Goal: Task Accomplishment & Management: Manage account settings

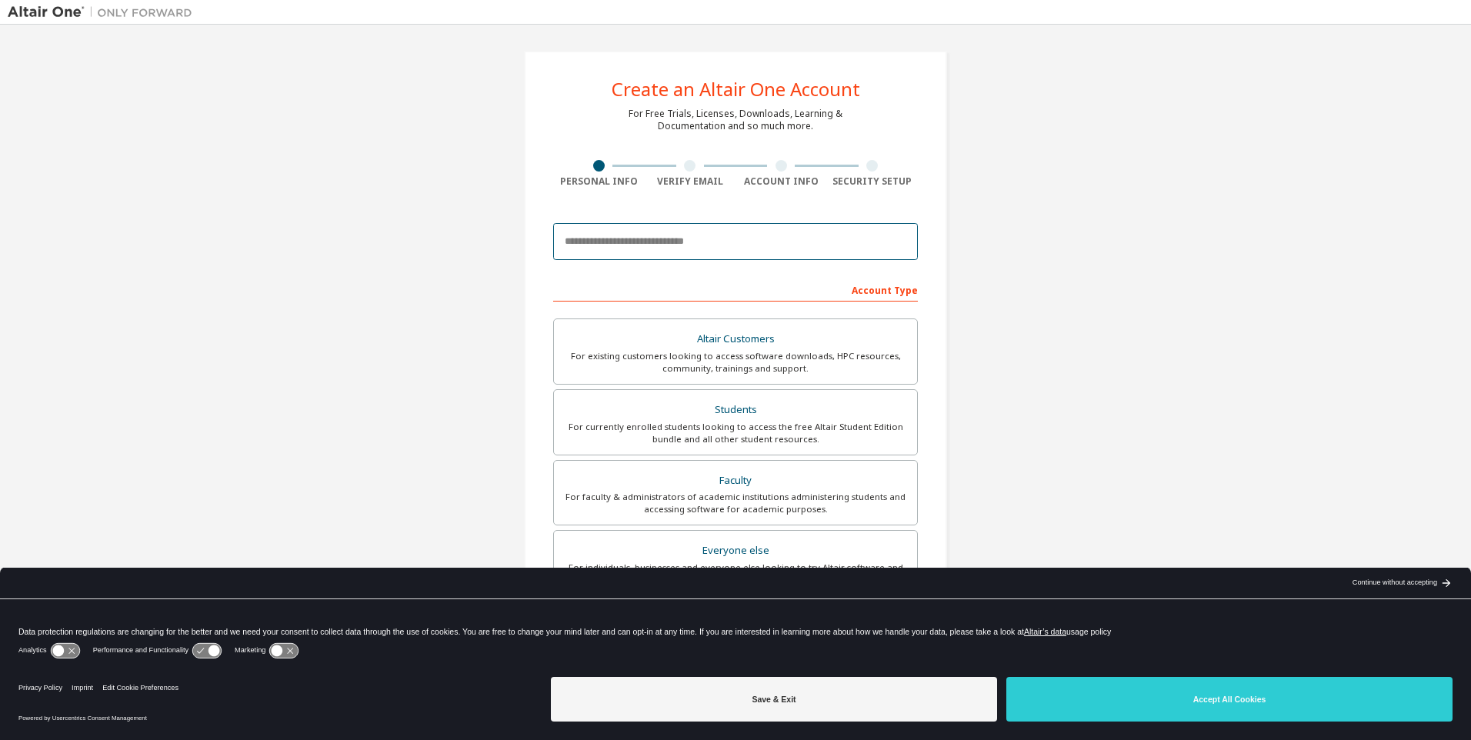
click at [789, 243] on input "email" at bounding box center [735, 241] width 365 height 37
type input "**********"
type input "*****"
type input "*********"
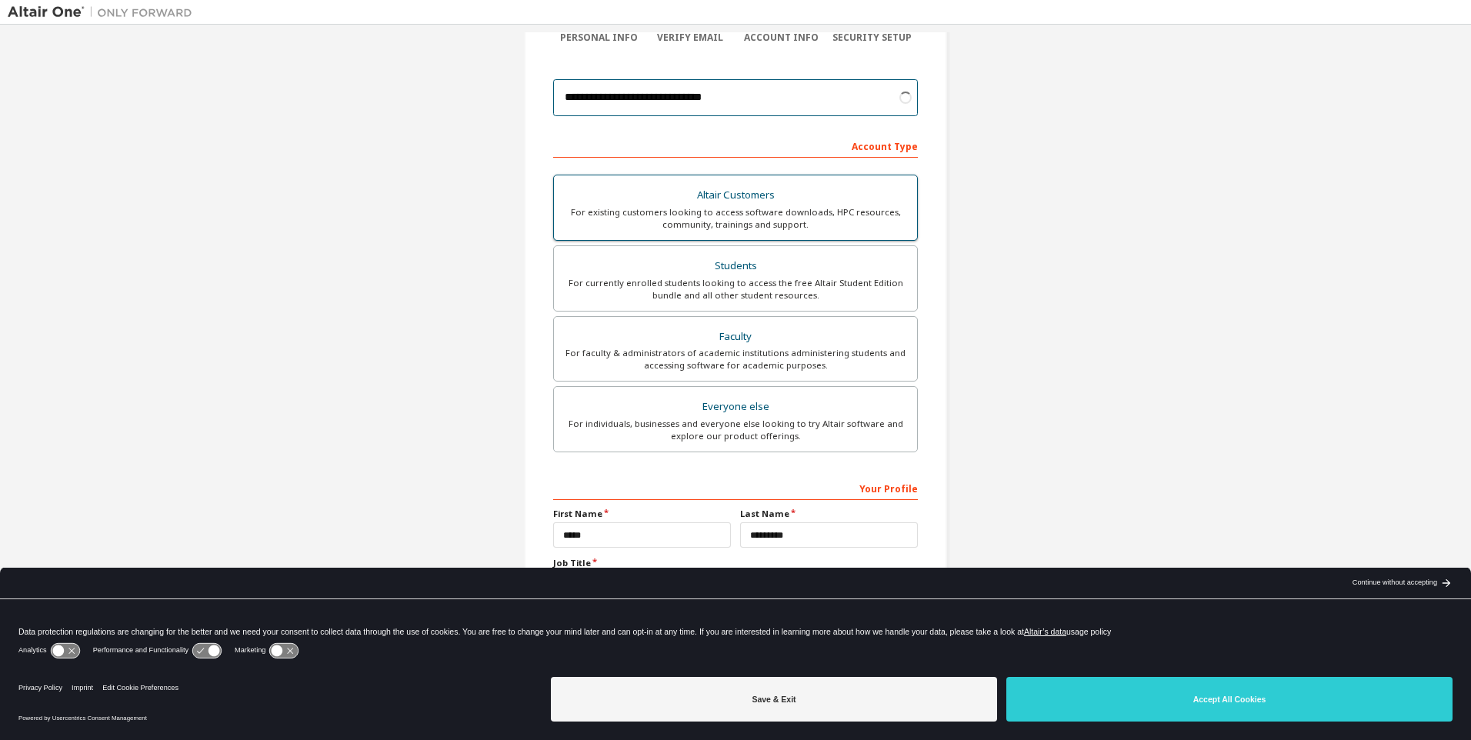
scroll to position [159, 0]
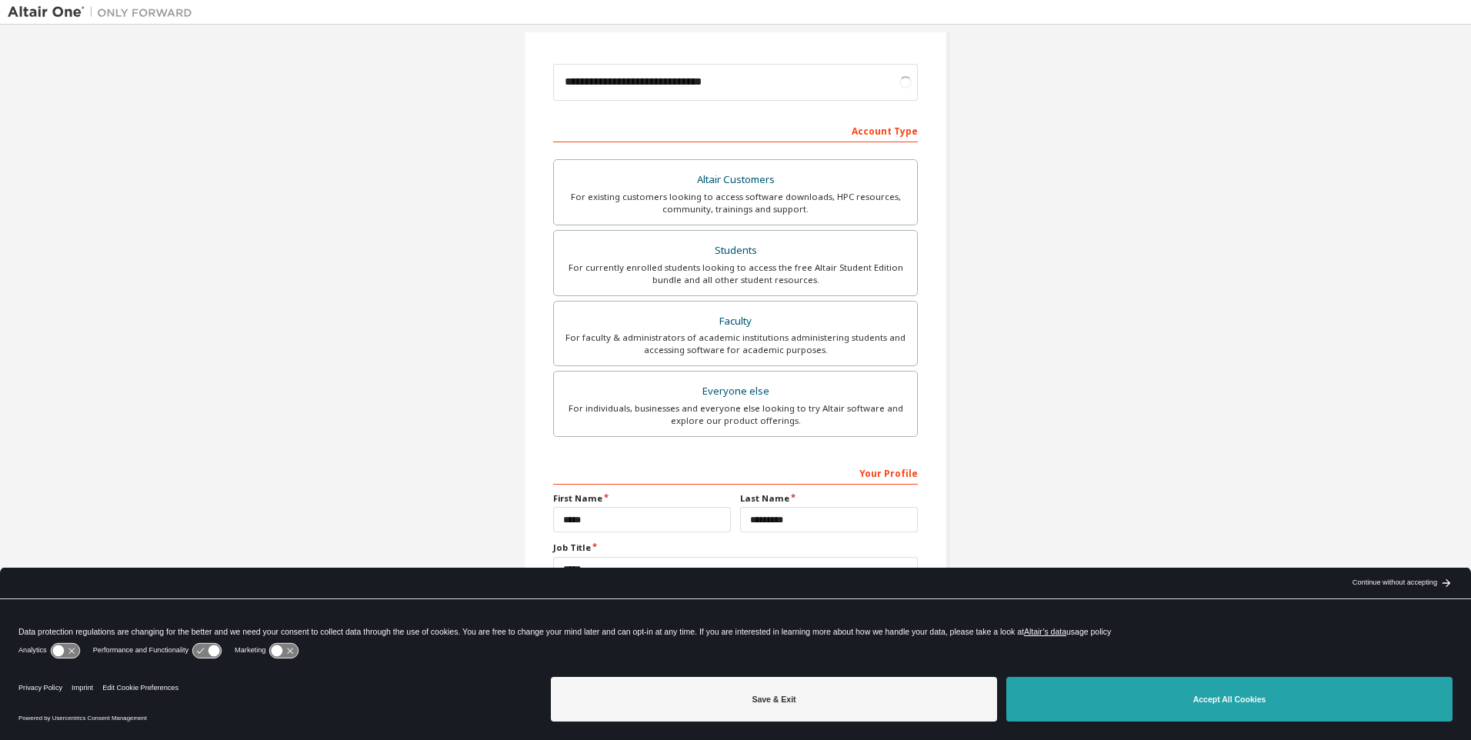
click at [1202, 690] on button "Accept All Cookies" at bounding box center [1229, 699] width 446 height 45
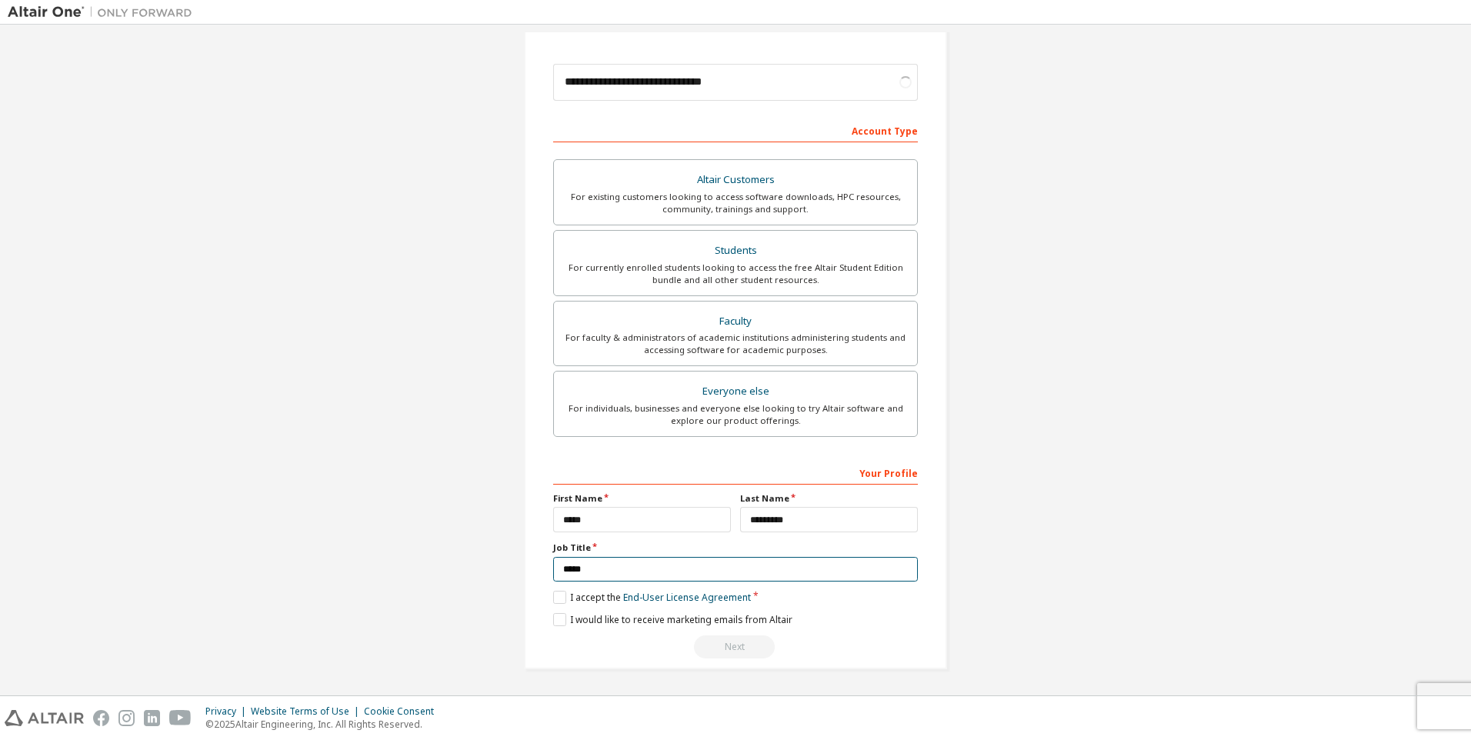
drag, startPoint x: 642, startPoint y: 569, endPoint x: 453, endPoint y: 579, distance: 189.5
click at [453, 579] on div "**********" at bounding box center [735, 280] width 1455 height 815
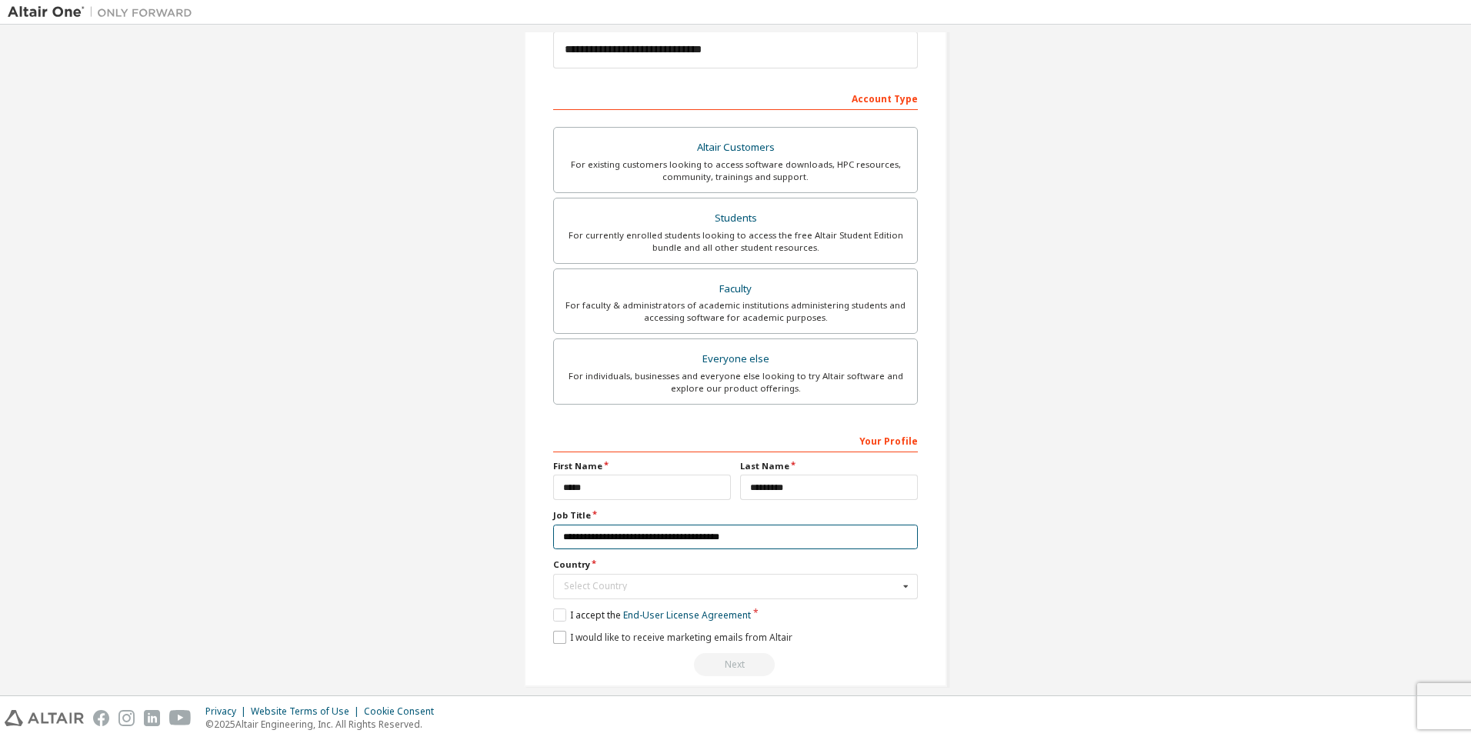
scroll to position [209, 0]
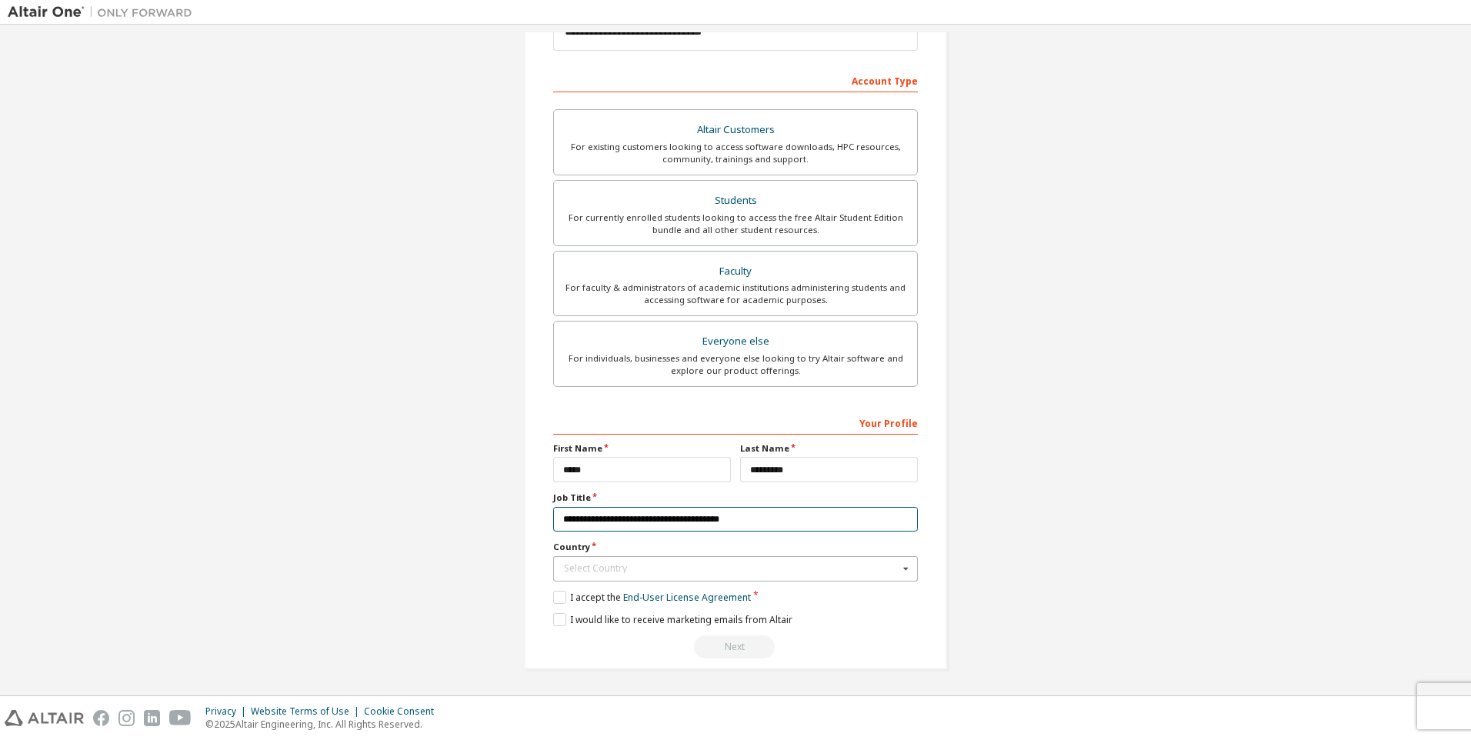
type input "**********"
click at [681, 572] on div "Select Country" at bounding box center [731, 568] width 335 height 9
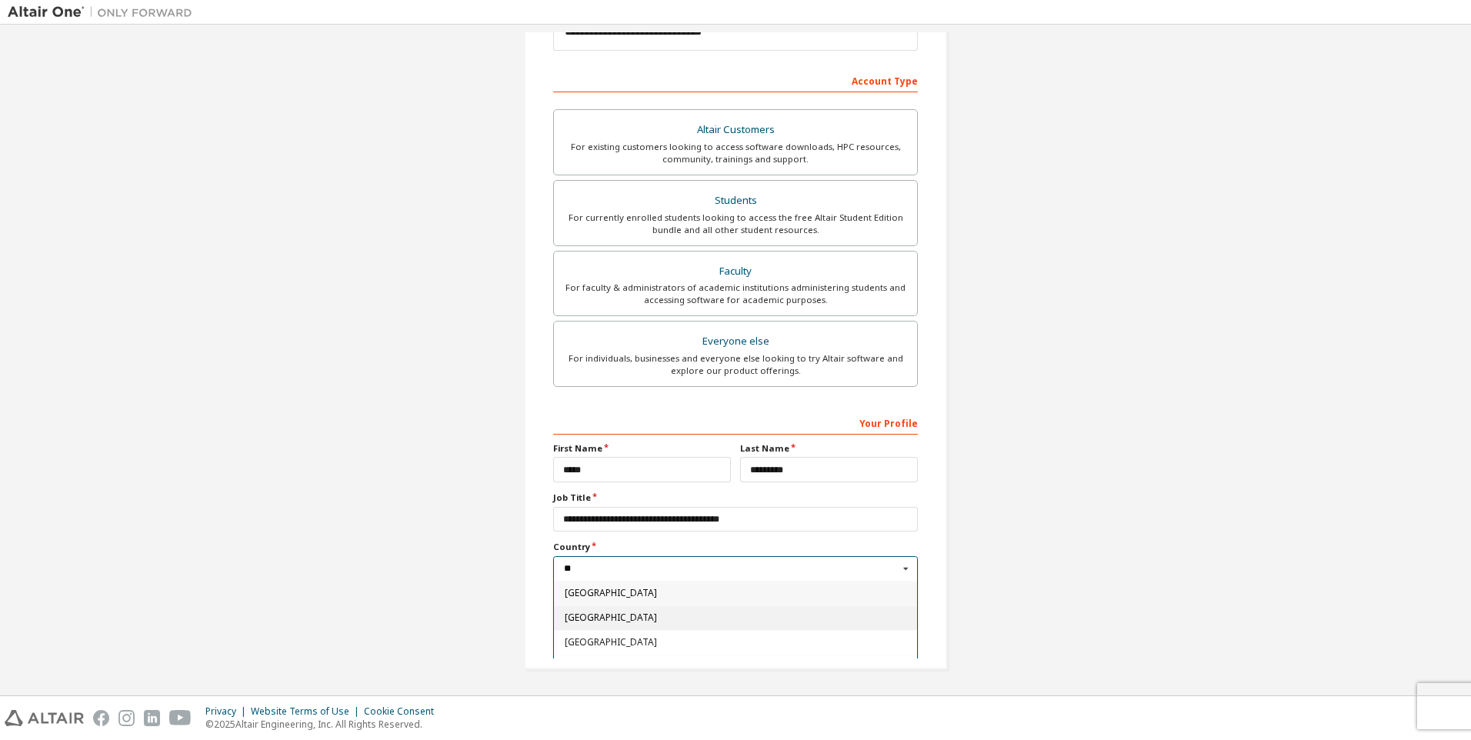
type input "**"
click at [649, 609] on div "[GEOGRAPHIC_DATA]" at bounding box center [735, 617] width 363 height 25
type input "***"
click at [573, 601] on label "I accept the End-User License Agreement" at bounding box center [652, 597] width 198 height 13
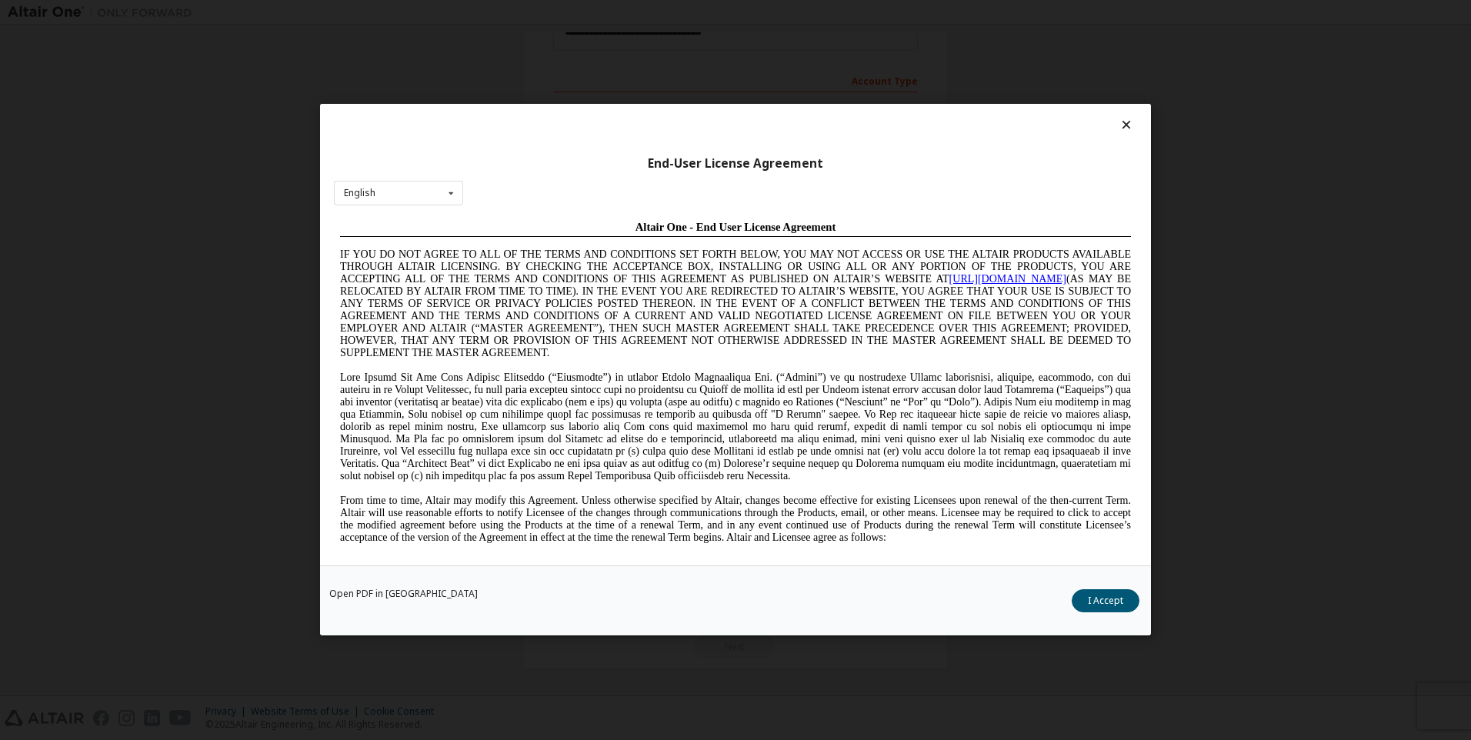
scroll to position [0, 0]
click at [1092, 606] on button "I Accept" at bounding box center [1106, 601] width 68 height 23
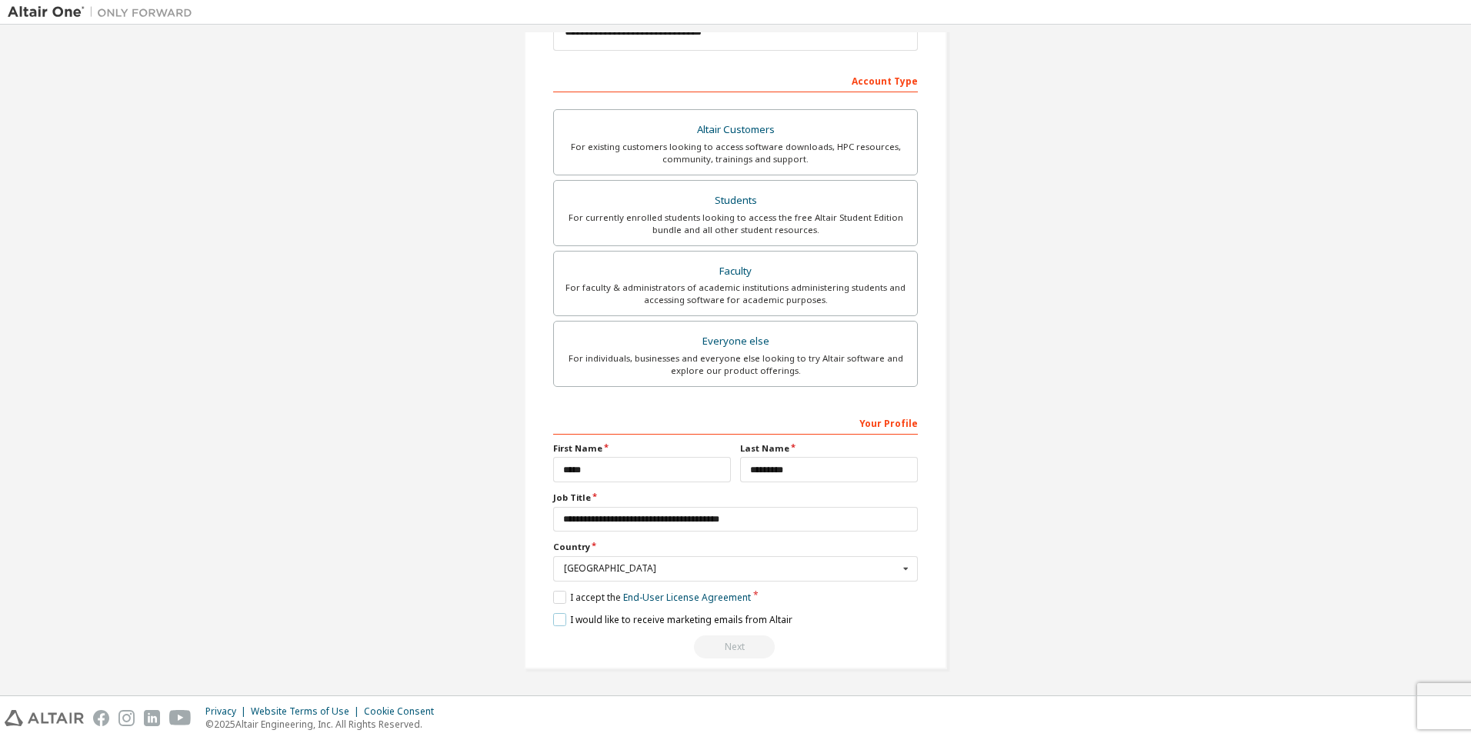
click at [658, 621] on label "I would like to receive marketing emails from Altair" at bounding box center [672, 619] width 239 height 13
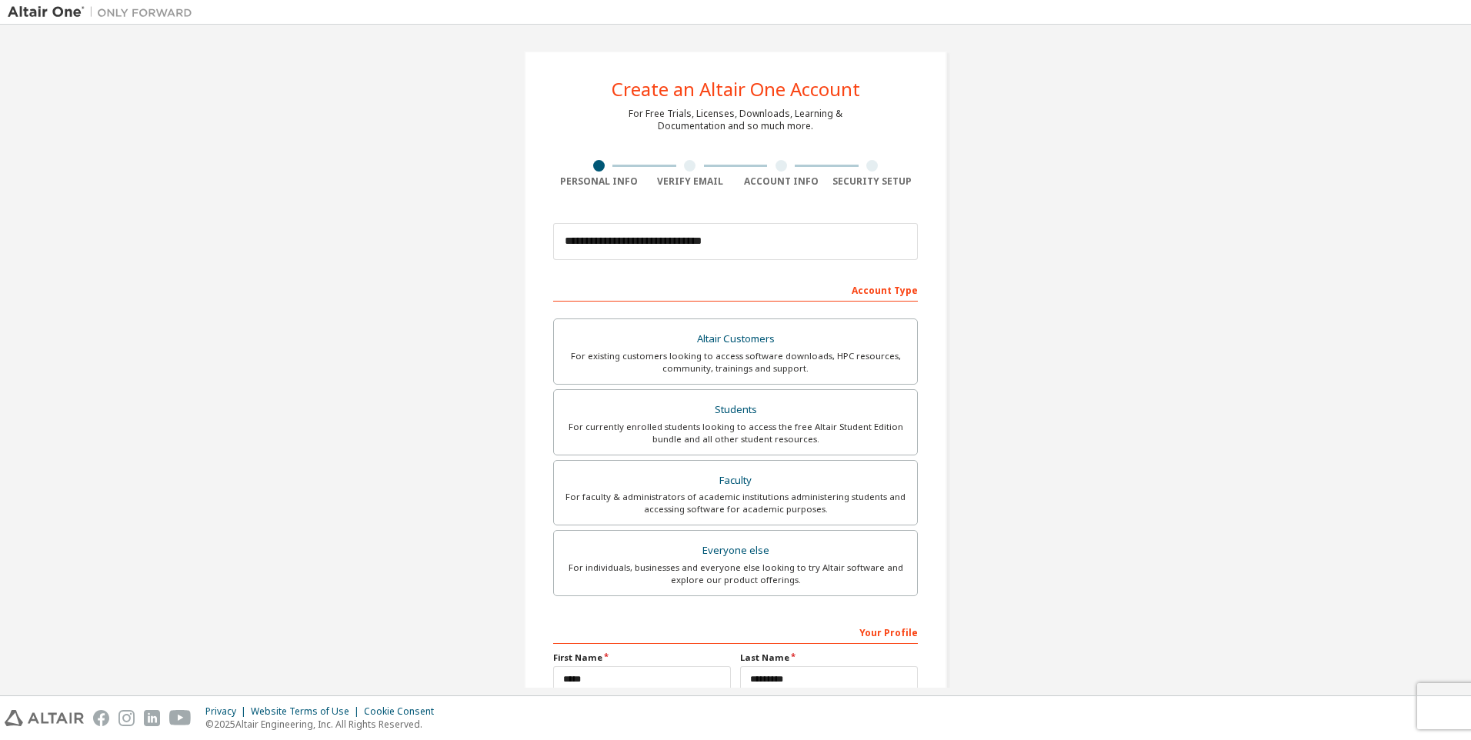
scroll to position [209, 0]
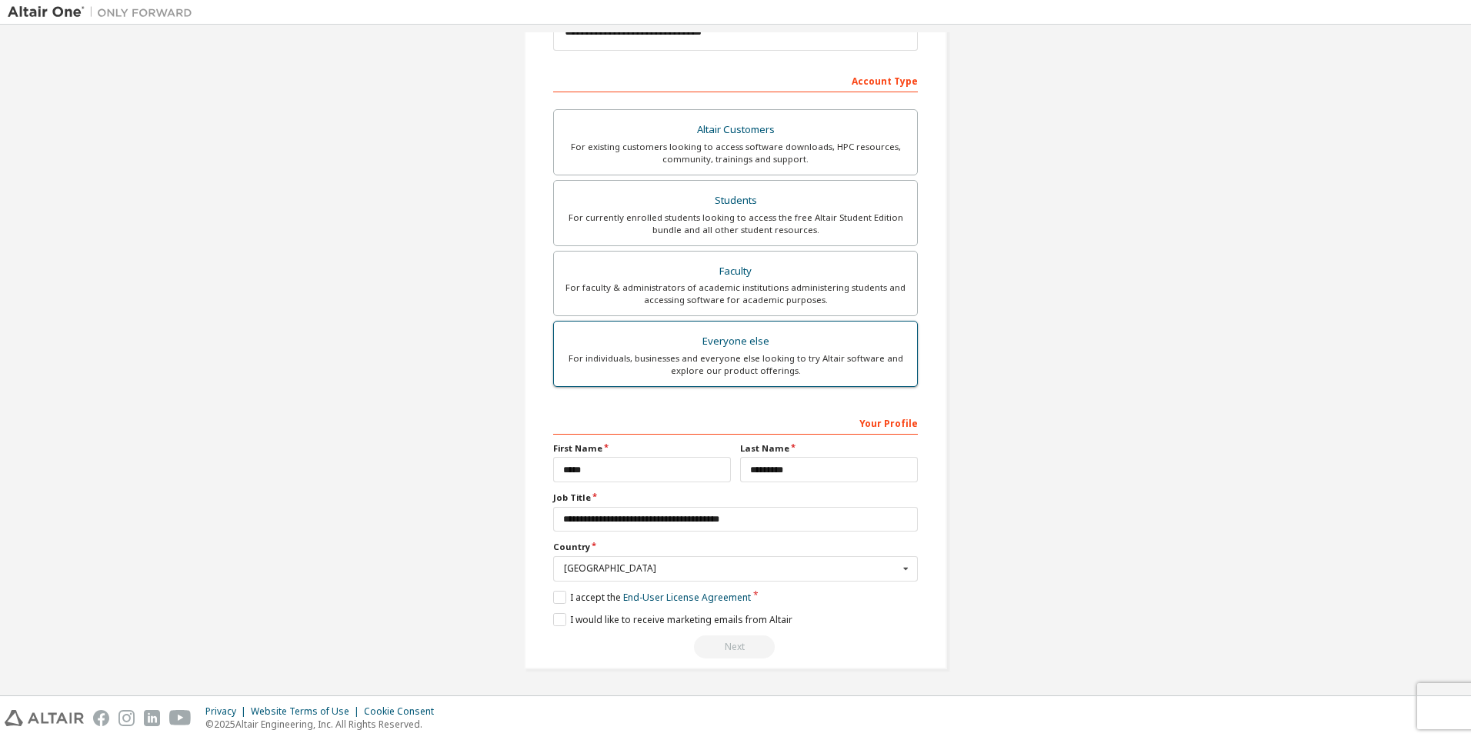
click at [777, 375] on div "For individuals, businesses and everyone else looking to try Altair software an…" at bounding box center [735, 364] width 345 height 25
click at [736, 638] on button "Next" at bounding box center [734, 646] width 81 height 23
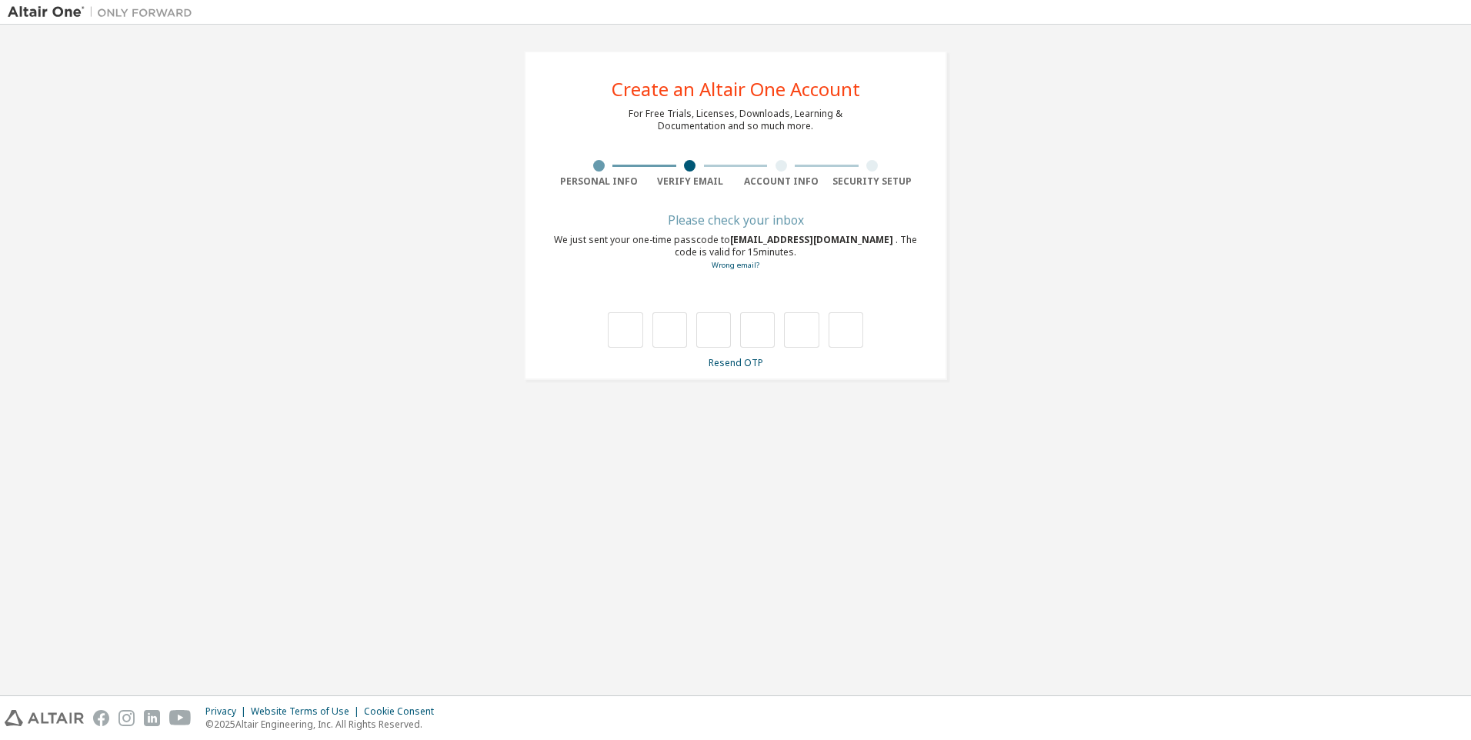
scroll to position [0, 0]
type input "*"
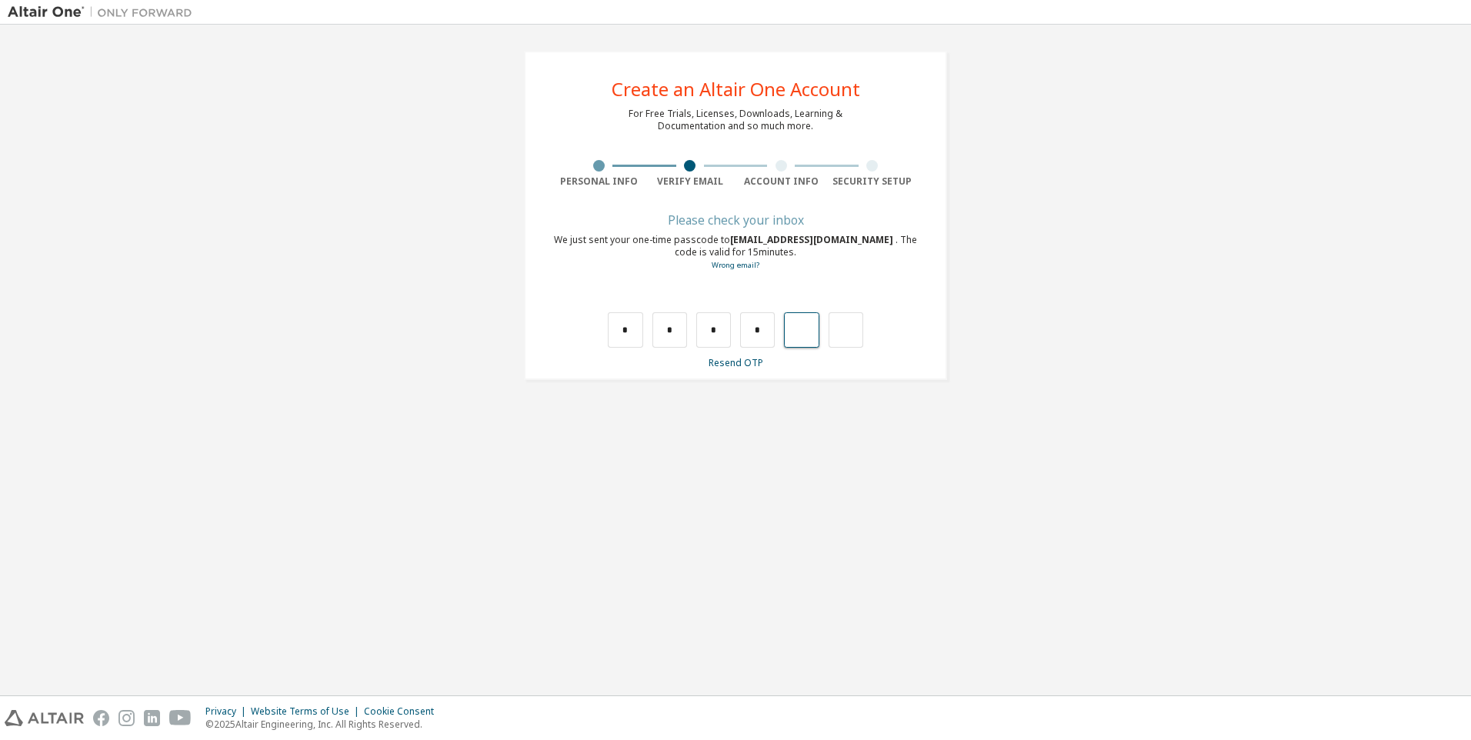
type input "*"
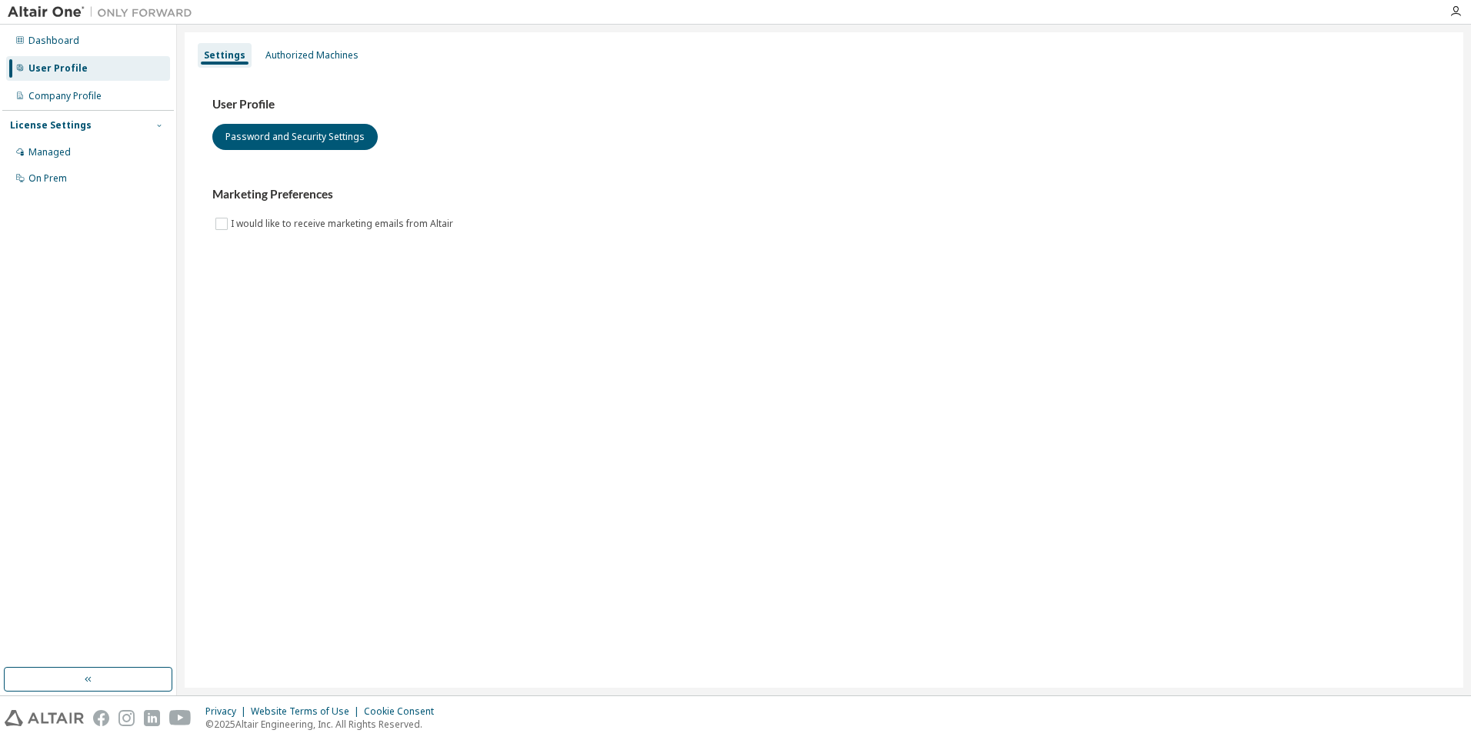
click at [165, 125] on button "button" at bounding box center [159, 125] width 14 height 14
click at [28, 41] on div "Dashboard" at bounding box center [88, 40] width 164 height 25
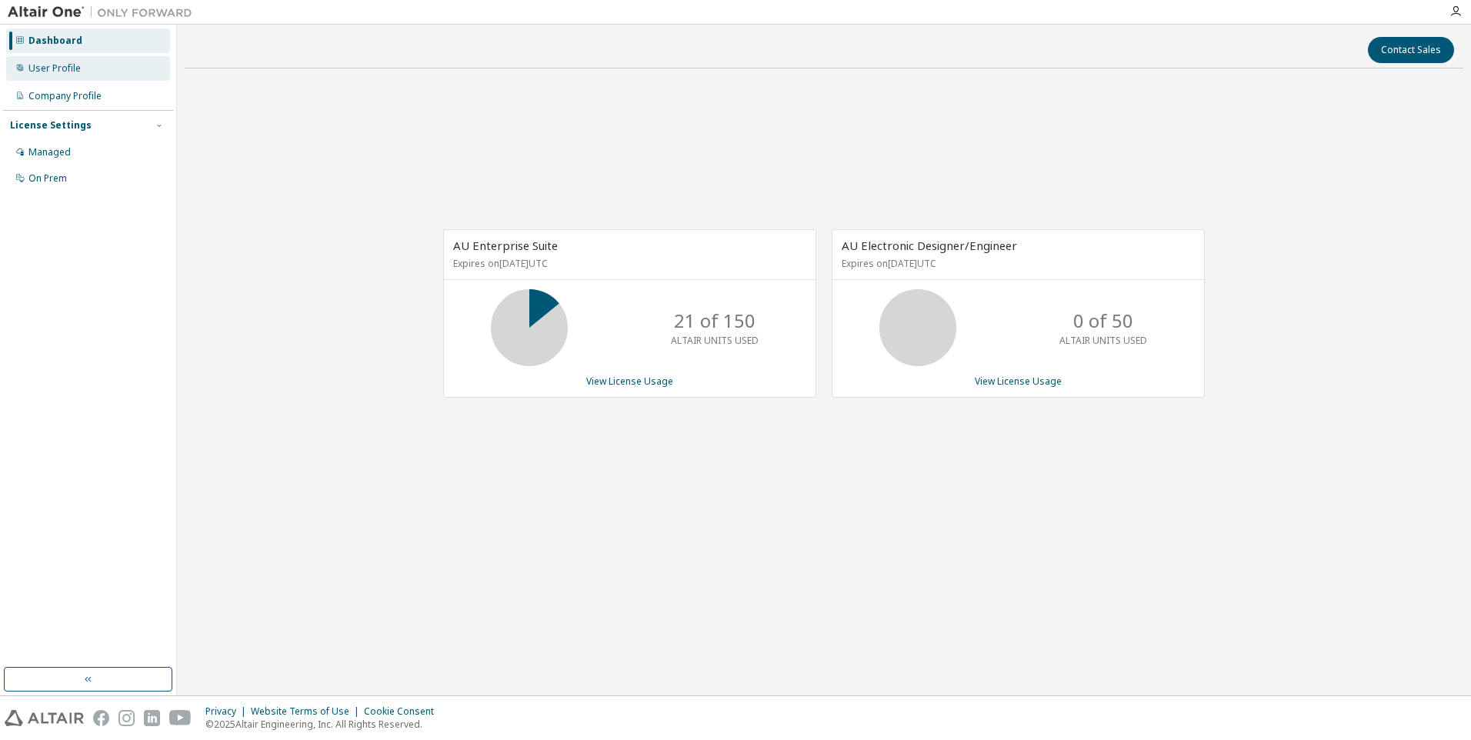
click at [46, 72] on div "User Profile" at bounding box center [54, 68] width 52 height 12
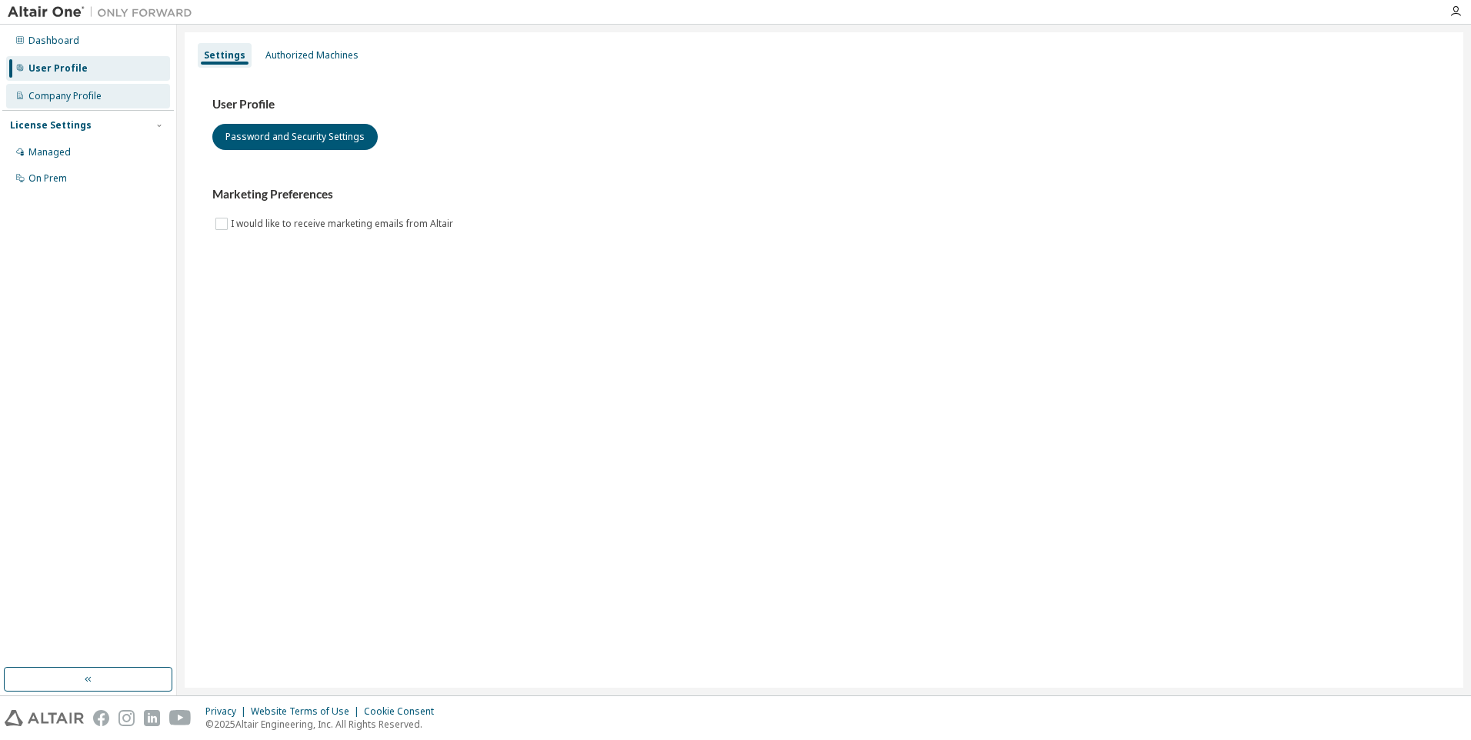
click at [62, 90] on div "Company Profile" at bounding box center [64, 96] width 73 height 12
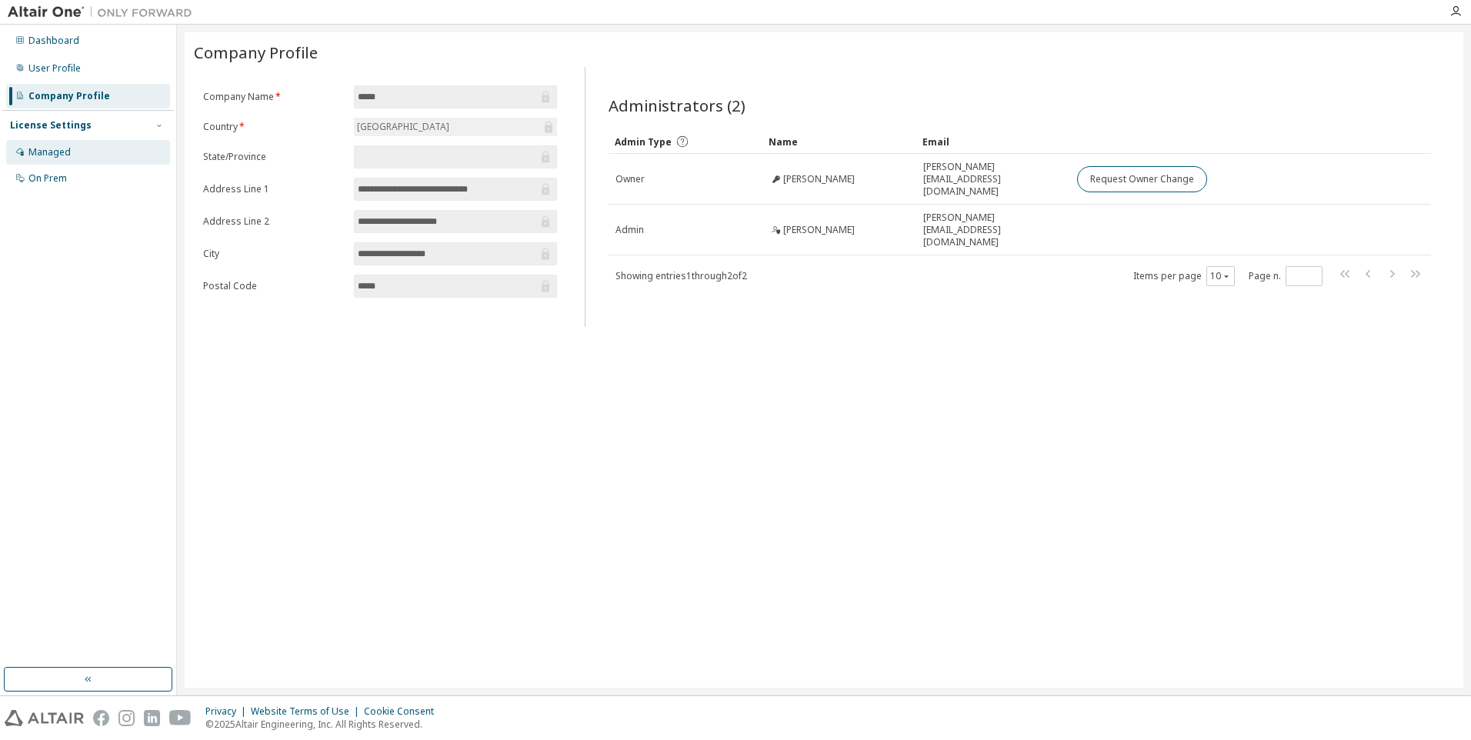
click at [87, 155] on div "Managed" at bounding box center [88, 152] width 164 height 25
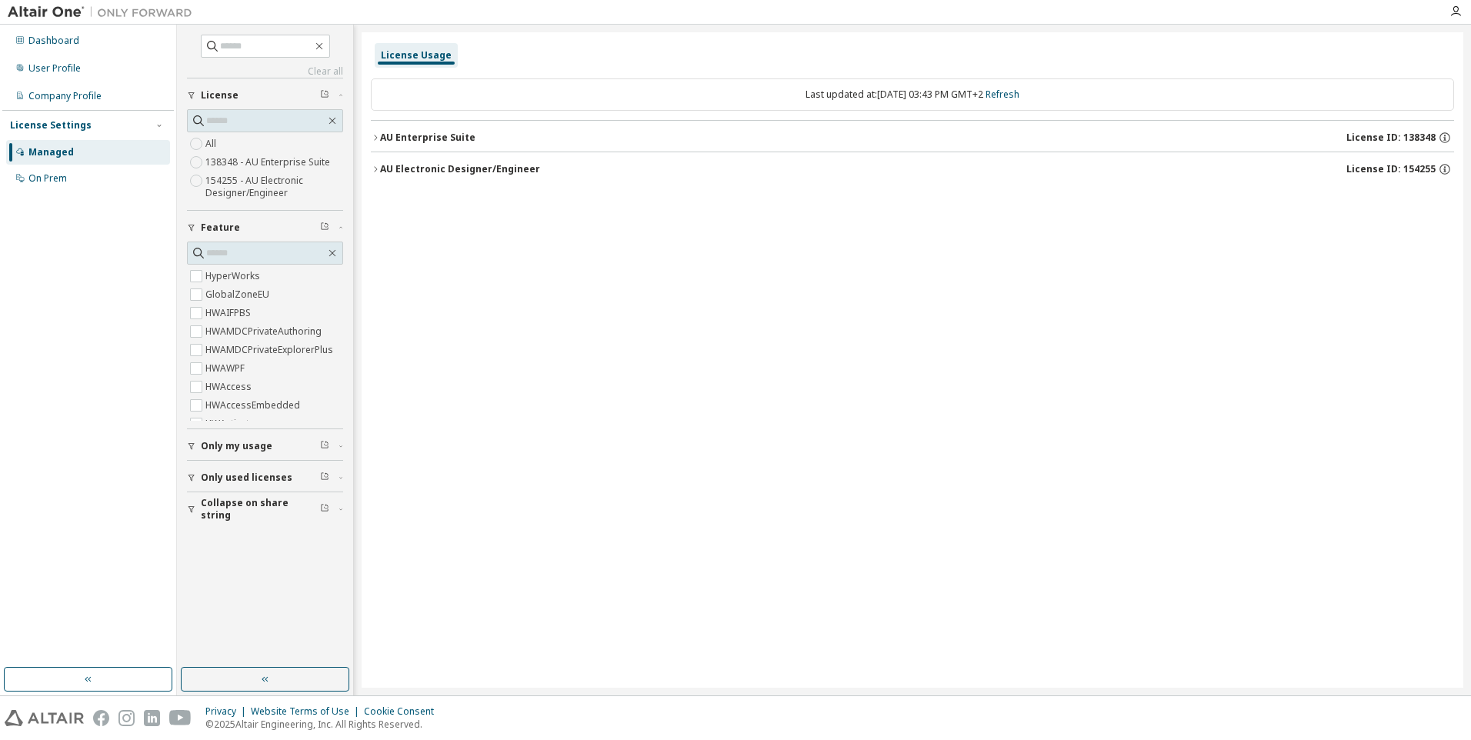
click at [372, 172] on icon "button" at bounding box center [375, 169] width 9 height 9
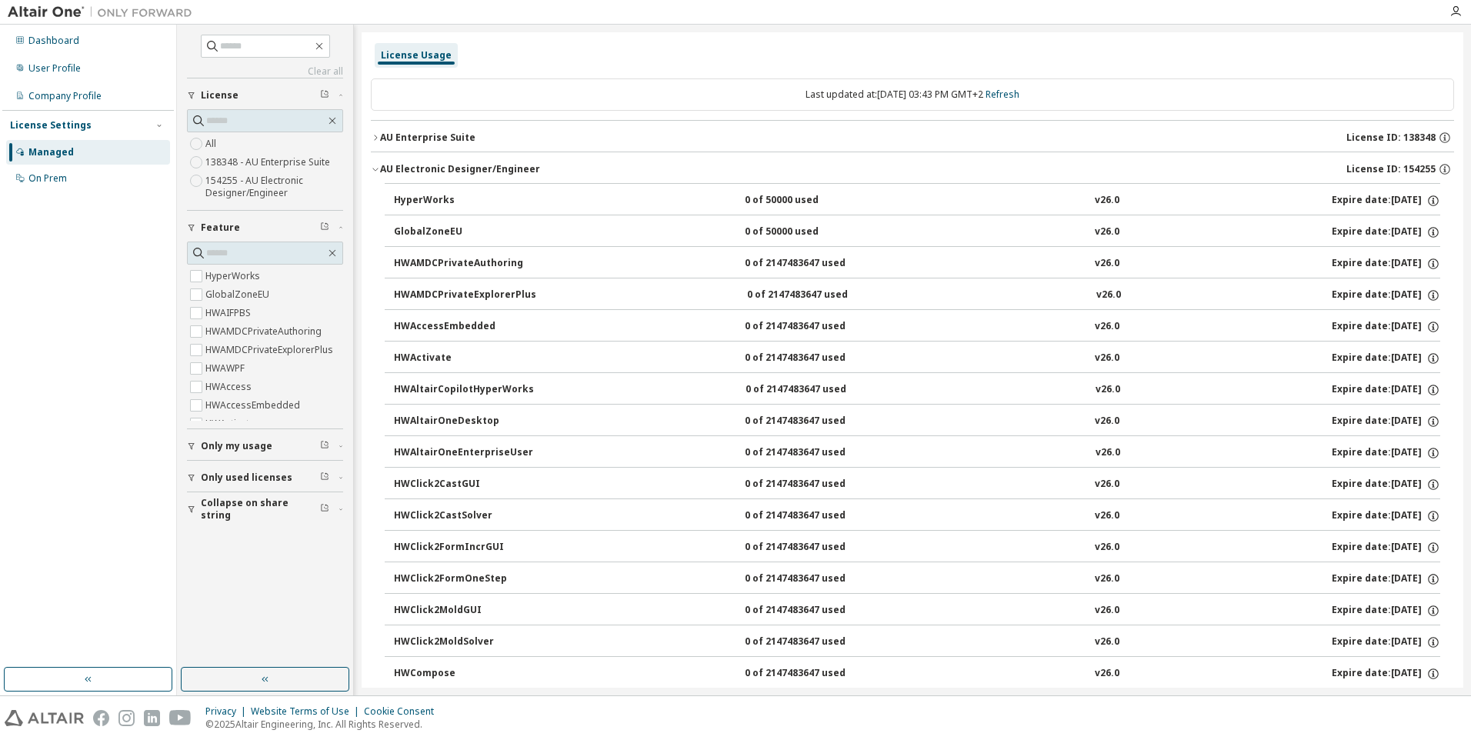
click at [372, 172] on icon "button" at bounding box center [375, 169] width 9 height 9
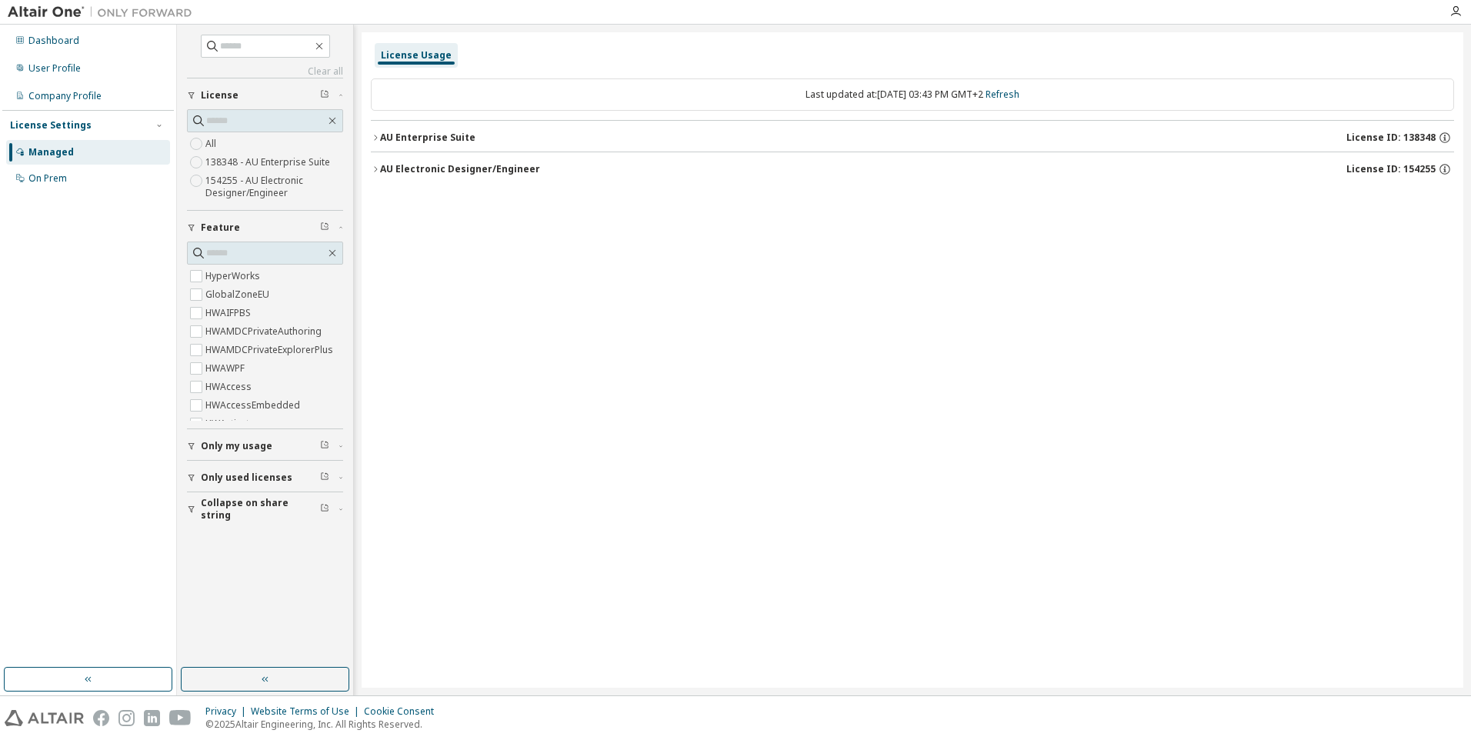
click at [374, 140] on icon "button" at bounding box center [375, 137] width 9 height 9
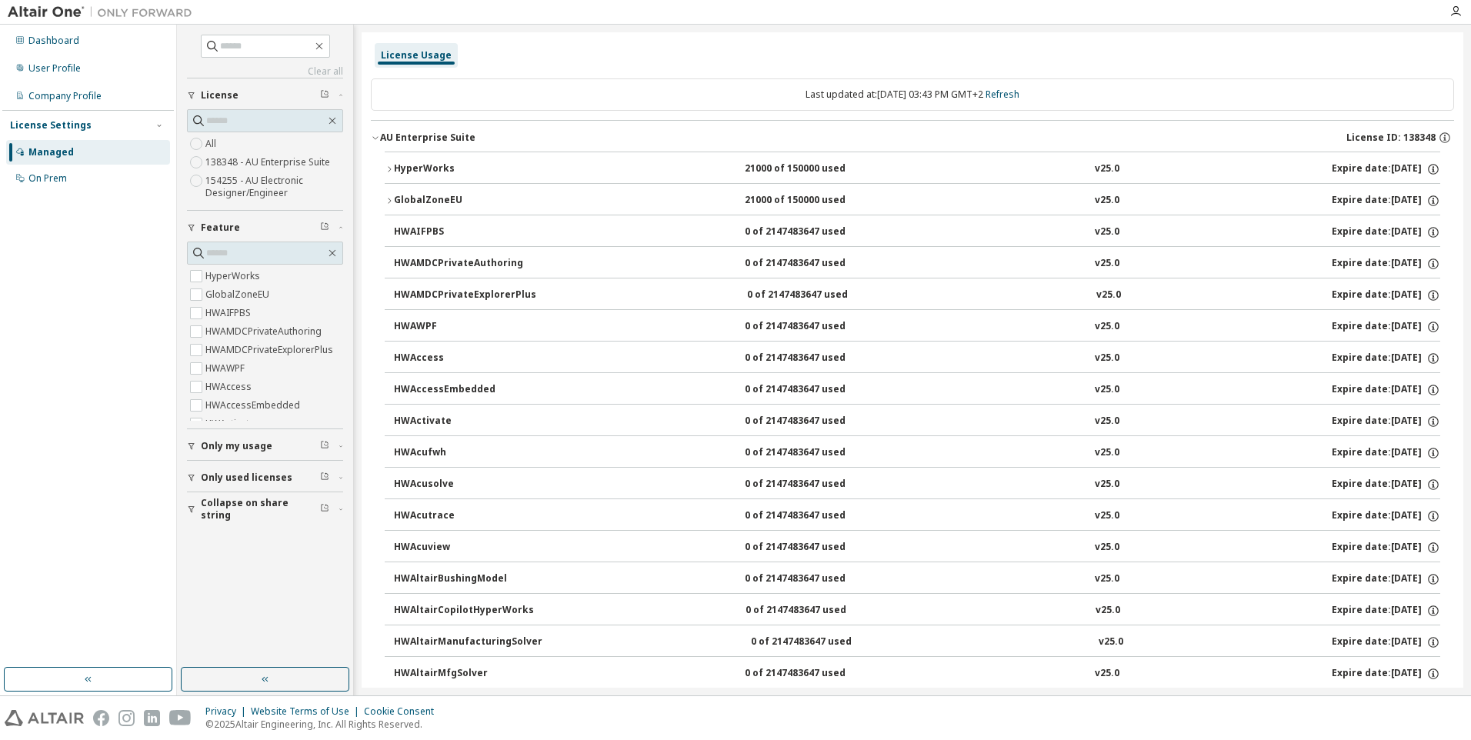
click at [374, 140] on icon "button" at bounding box center [375, 137] width 9 height 9
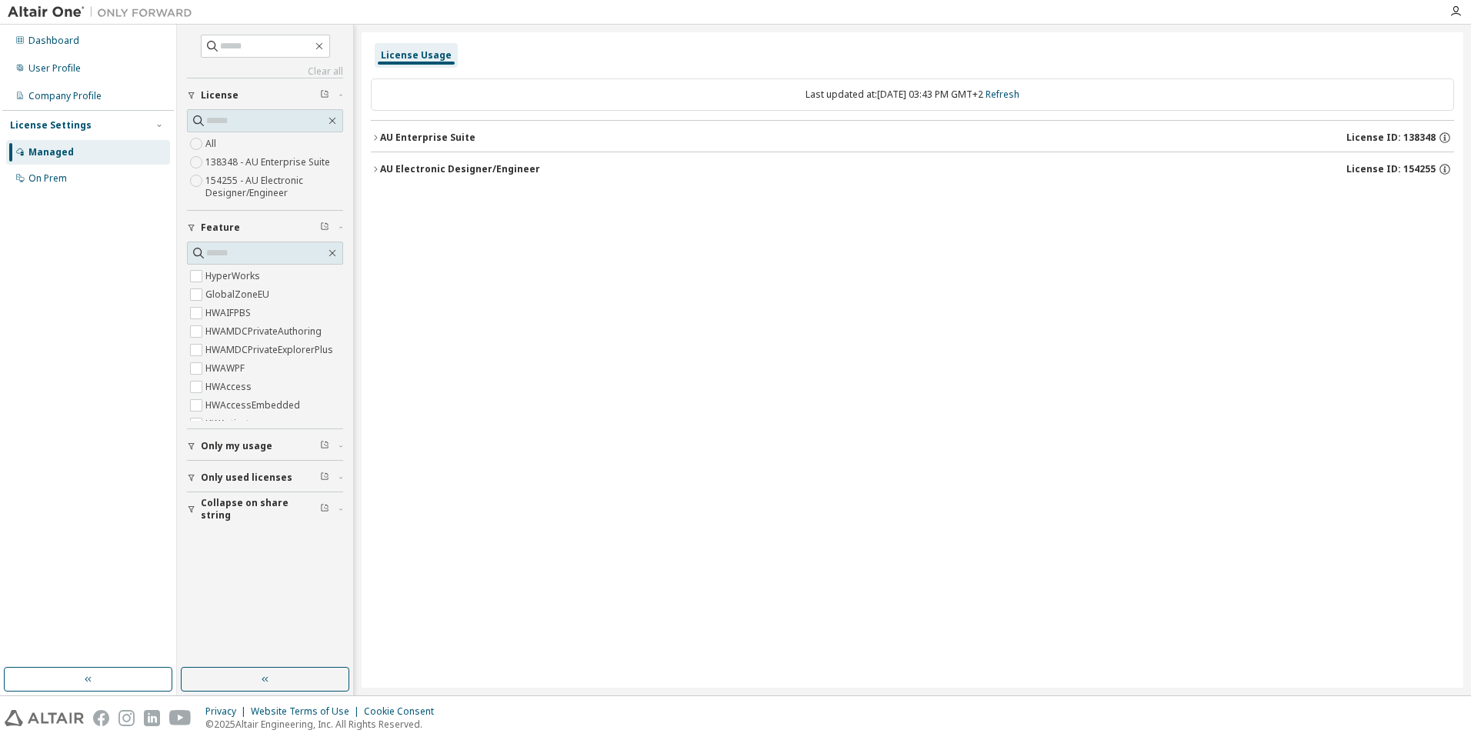
click at [374, 140] on icon "button" at bounding box center [375, 137] width 9 height 9
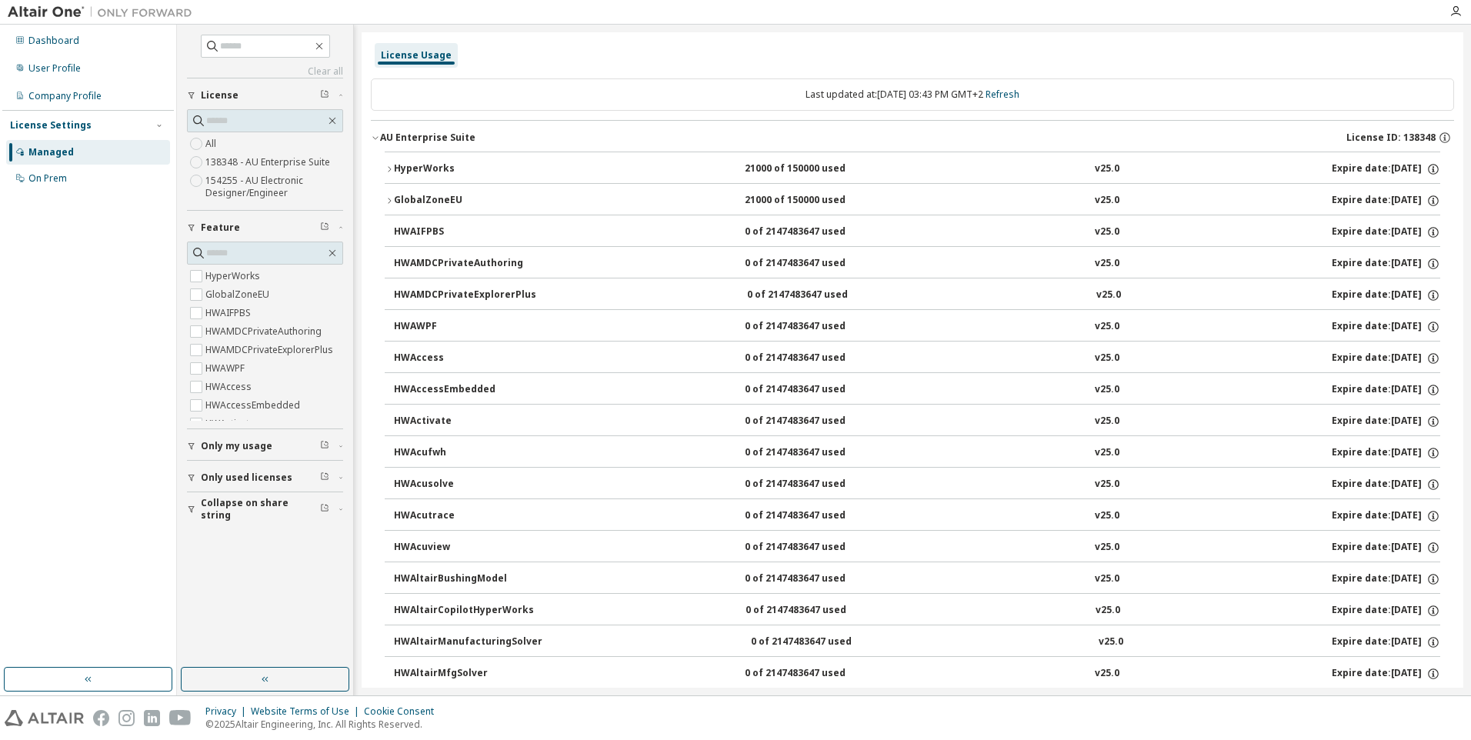
click at [374, 140] on icon "button" at bounding box center [375, 137] width 9 height 9
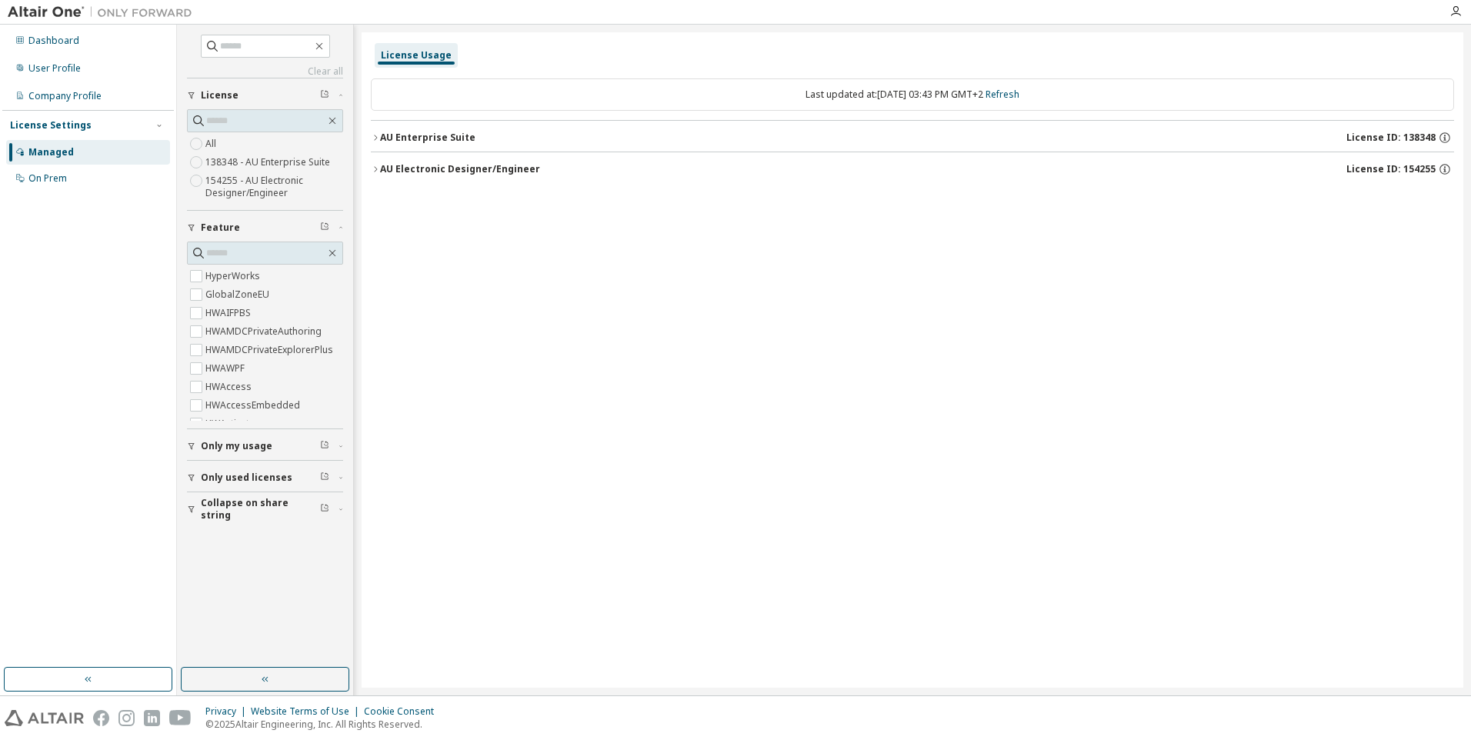
click at [380, 166] on div "AU Electronic Designer/Engineer" at bounding box center [460, 169] width 160 height 12
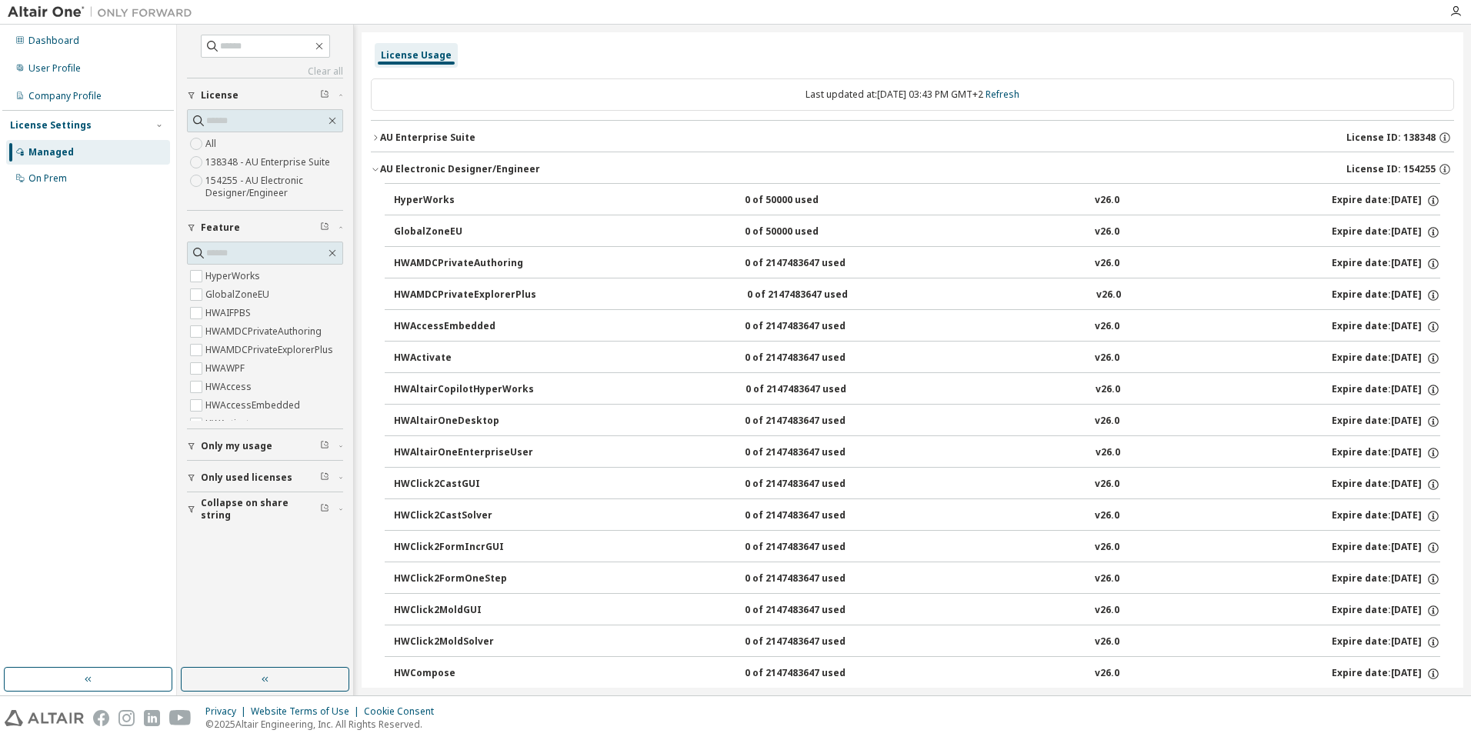
click at [374, 172] on icon "button" at bounding box center [375, 169] width 9 height 9
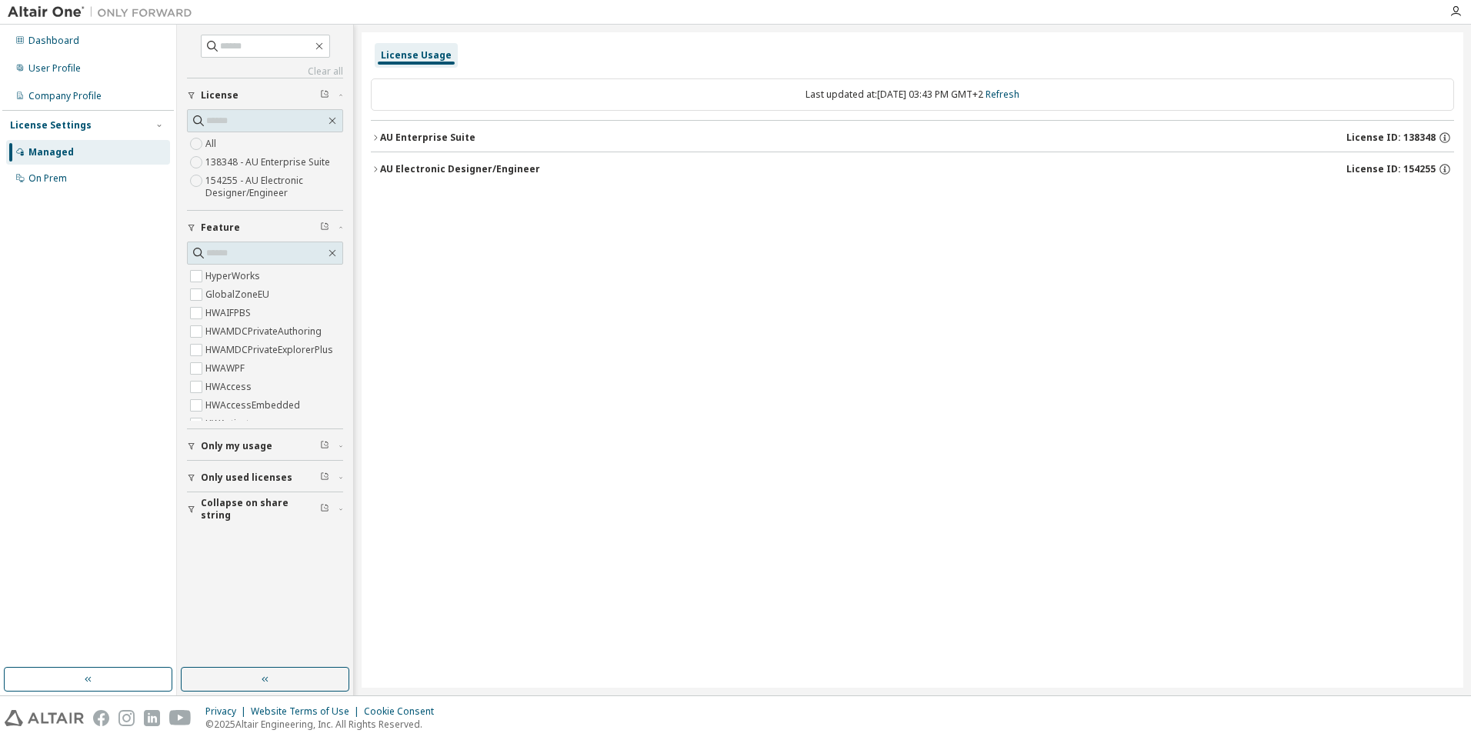
click at [377, 133] on icon "button" at bounding box center [375, 137] width 9 height 9
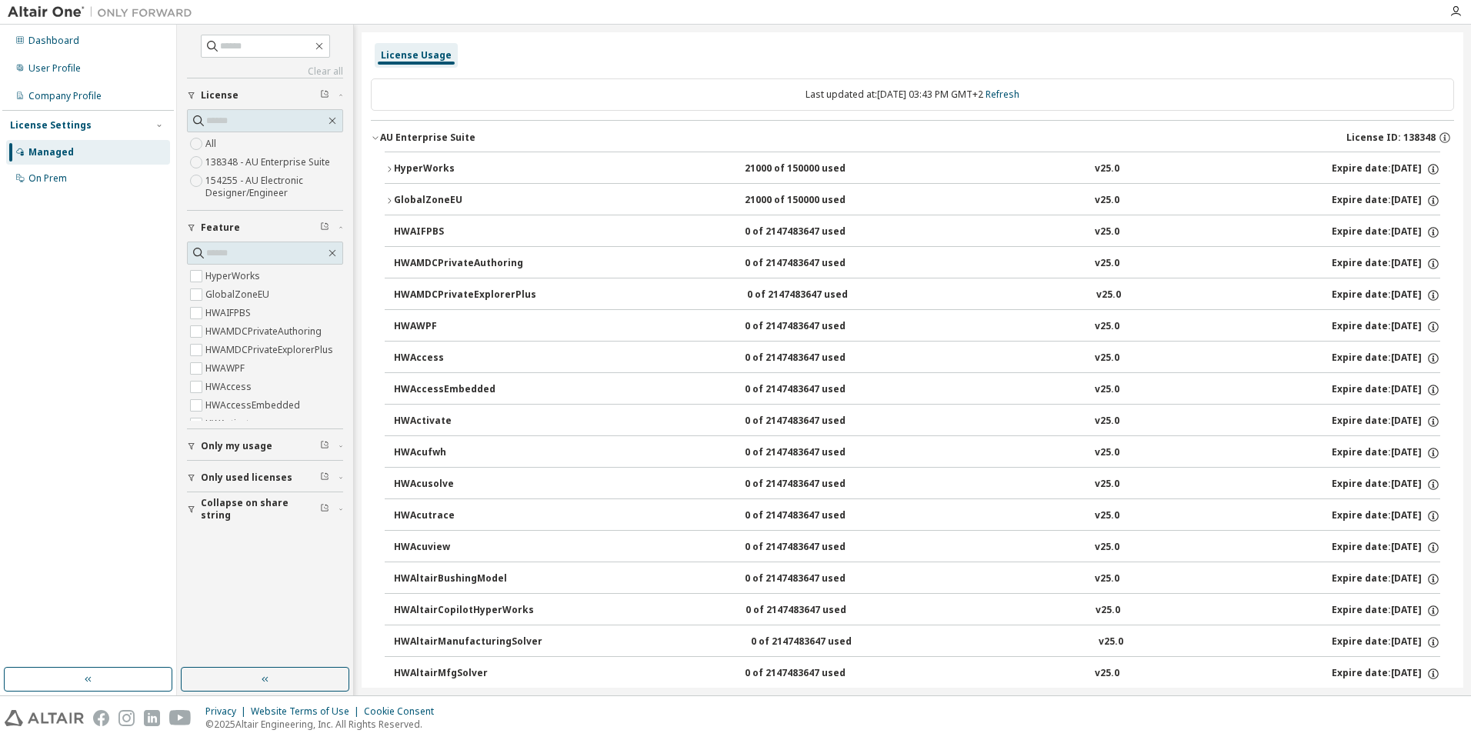
click at [375, 136] on icon "button" at bounding box center [375, 137] width 9 height 9
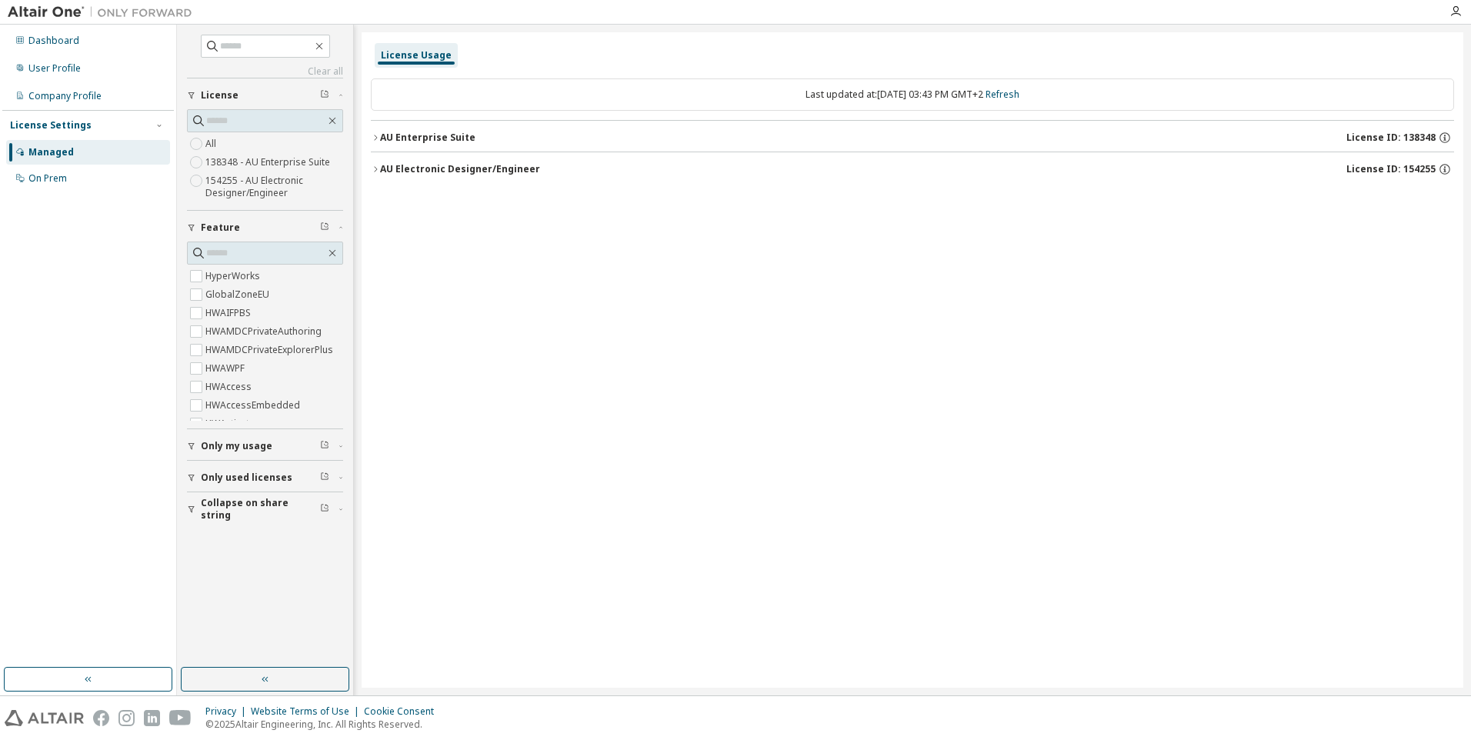
click at [378, 165] on icon "button" at bounding box center [375, 169] width 9 height 9
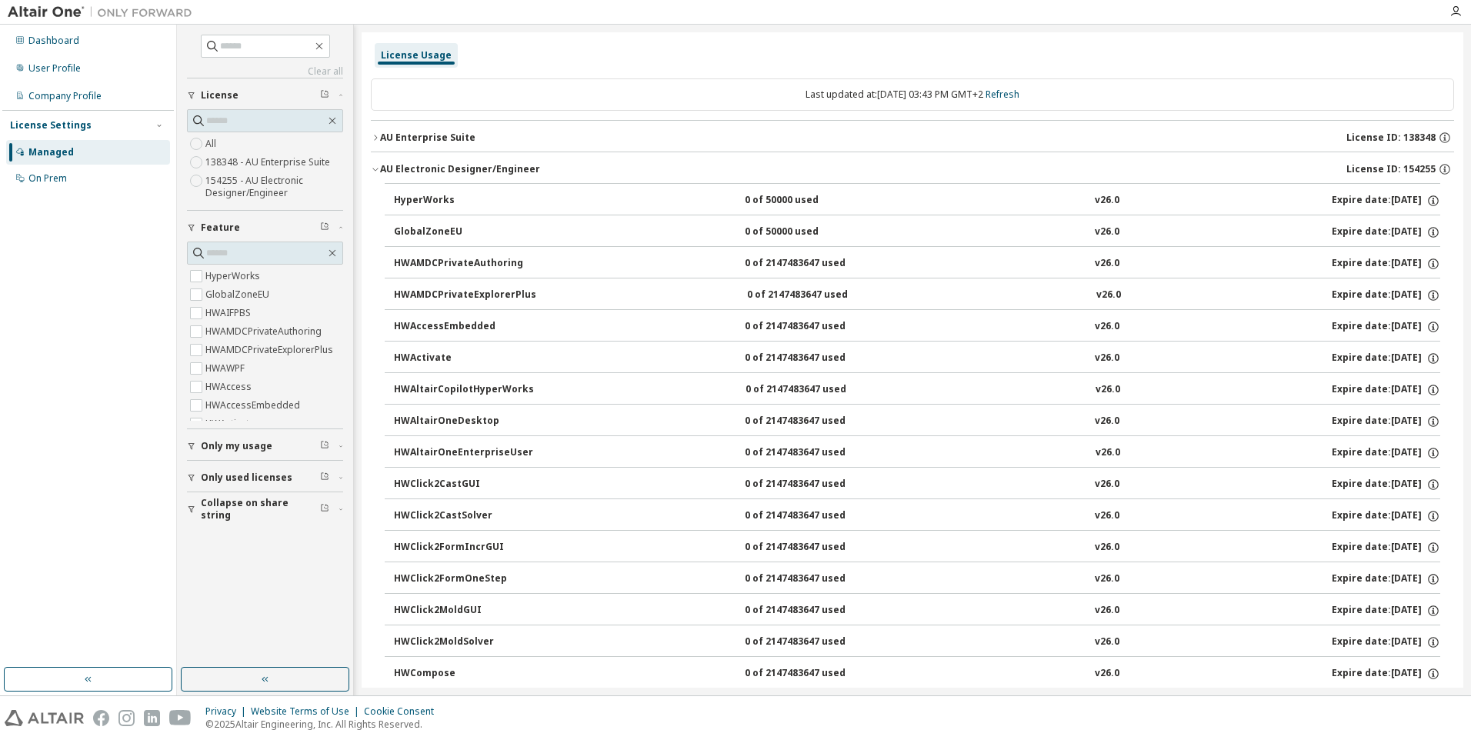
click at [378, 165] on icon "button" at bounding box center [375, 169] width 9 height 9
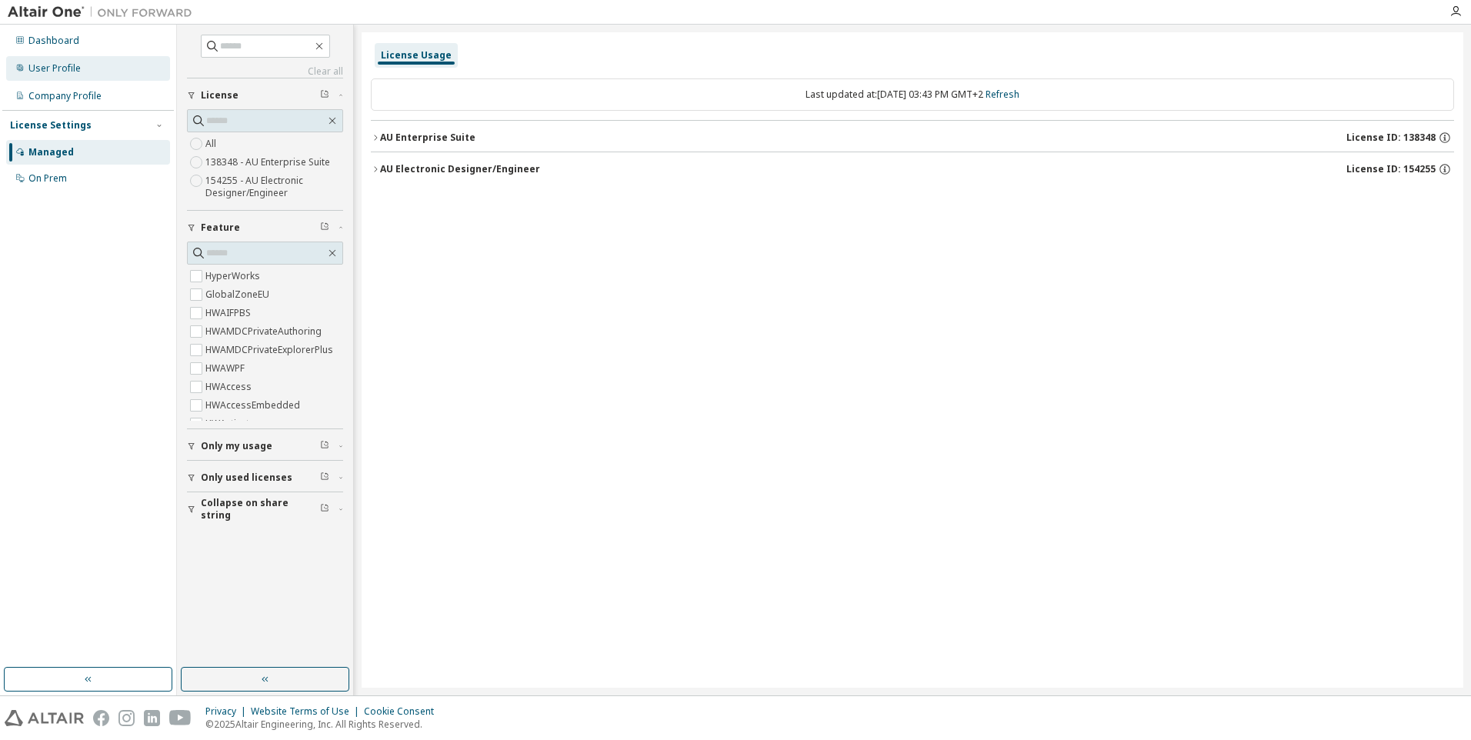
click at [105, 79] on div "User Profile" at bounding box center [88, 68] width 164 height 25
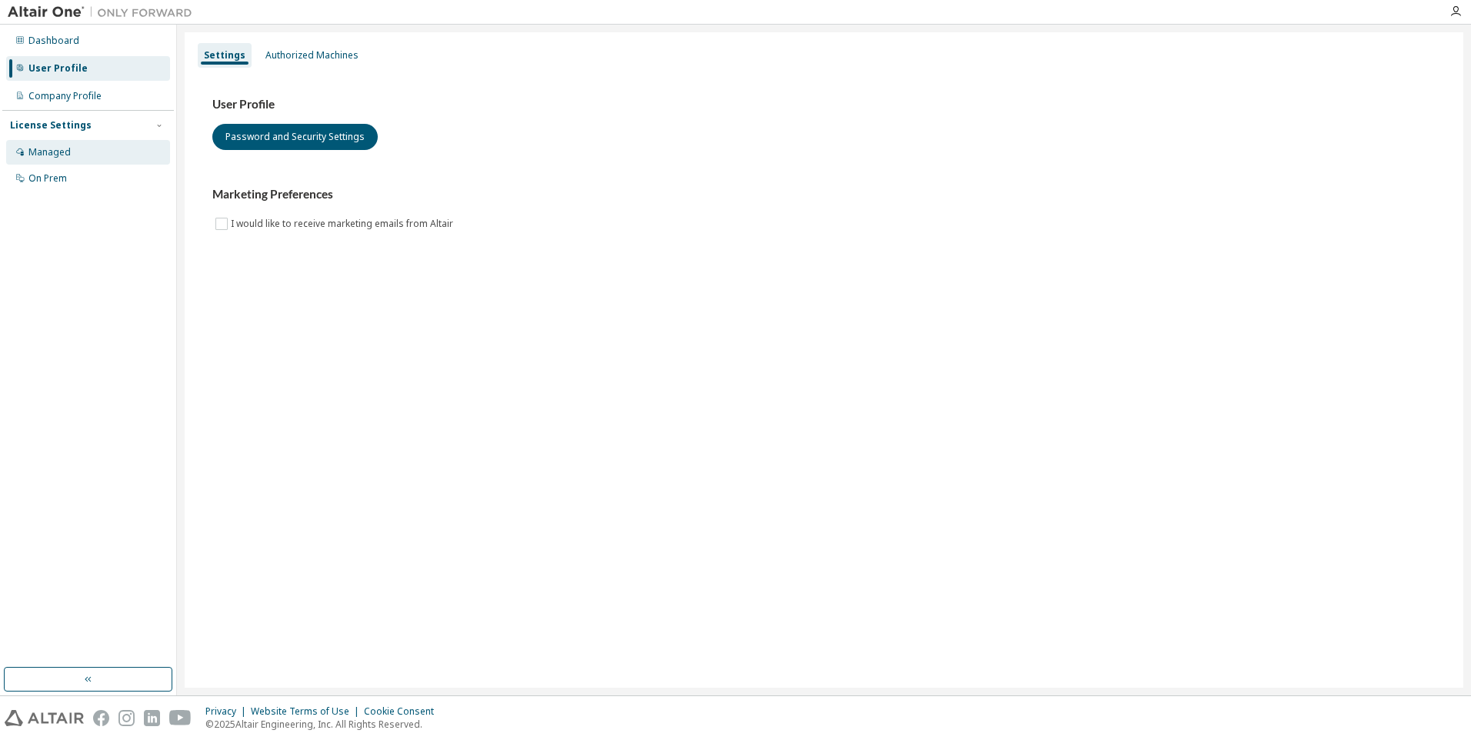
click at [93, 152] on div "Managed" at bounding box center [88, 152] width 164 height 25
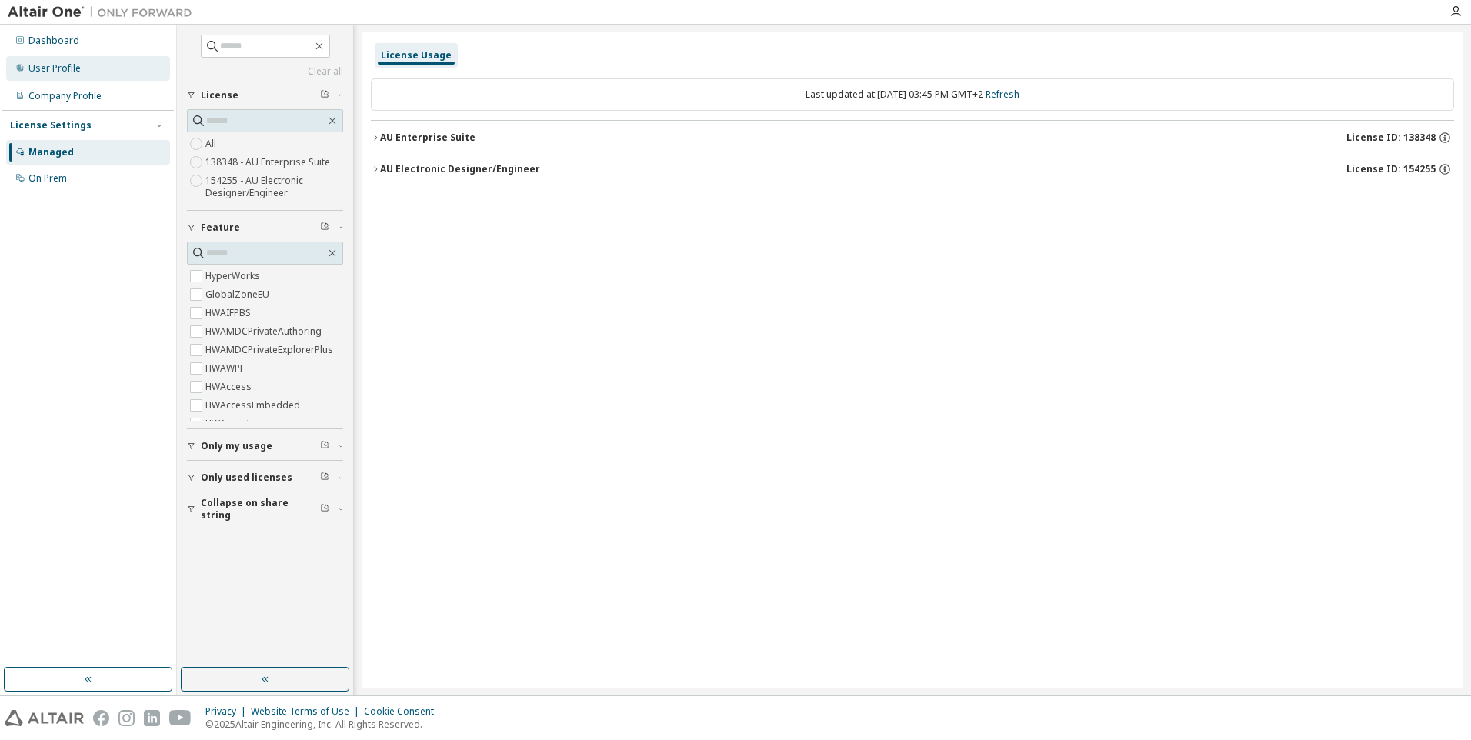
click at [101, 65] on div "User Profile" at bounding box center [88, 68] width 164 height 25
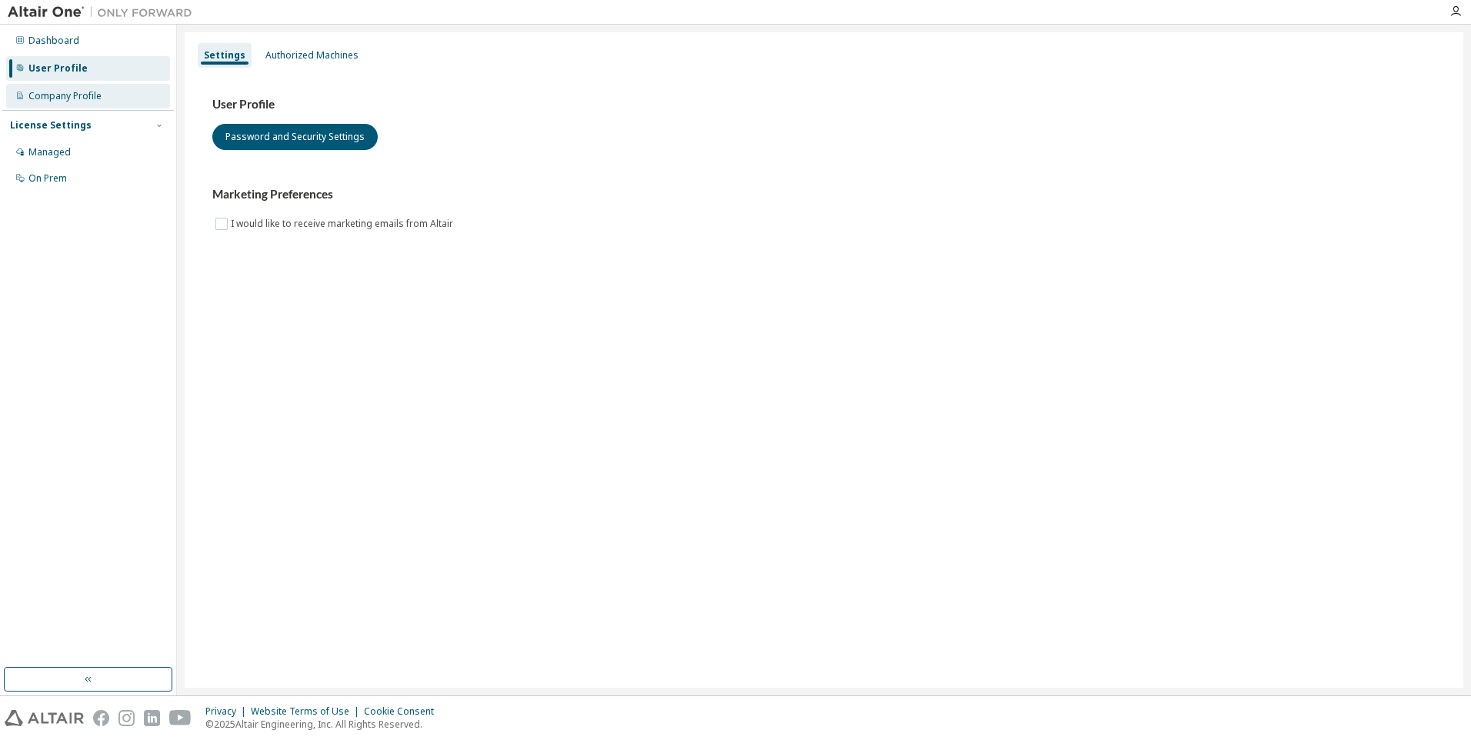
click at [106, 89] on div "Company Profile" at bounding box center [88, 96] width 164 height 25
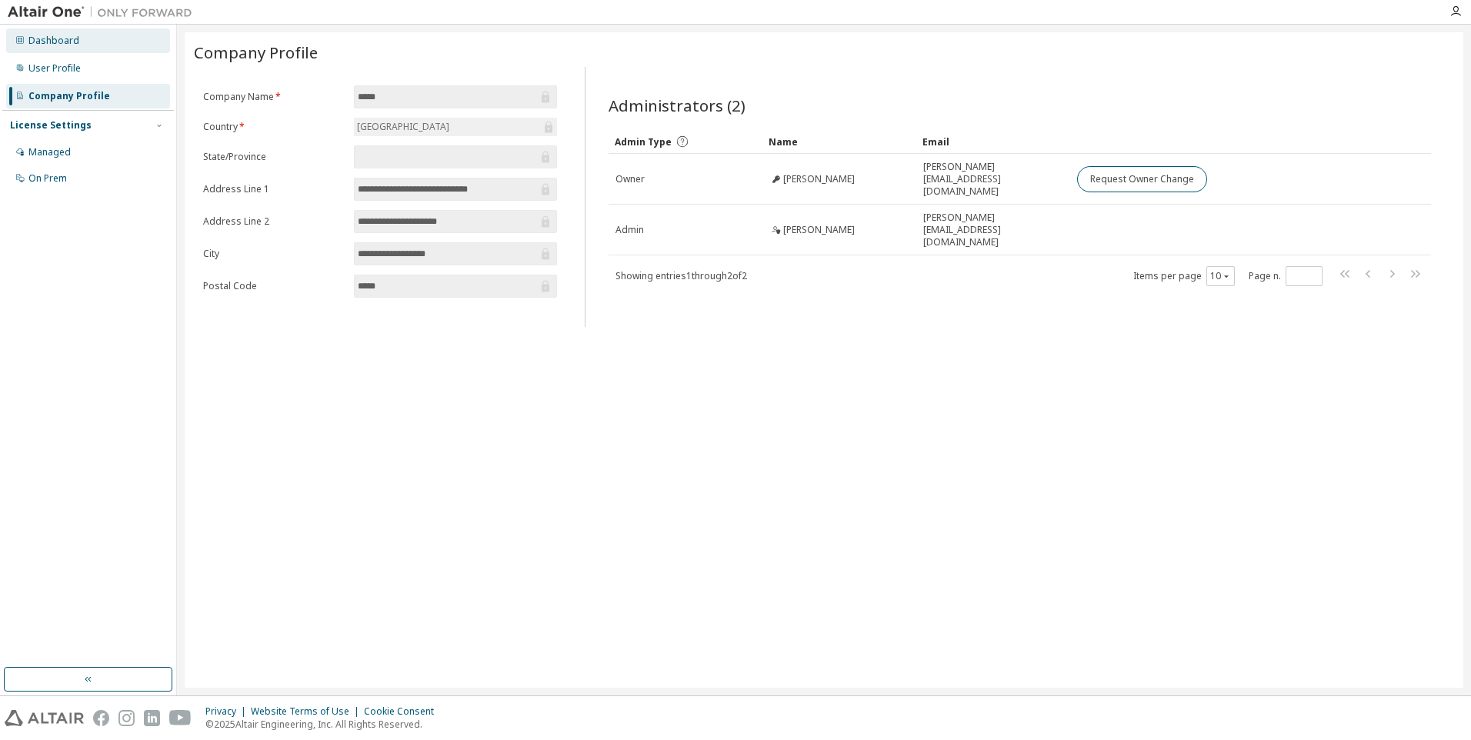
click at [103, 43] on div "Dashboard" at bounding box center [88, 40] width 164 height 25
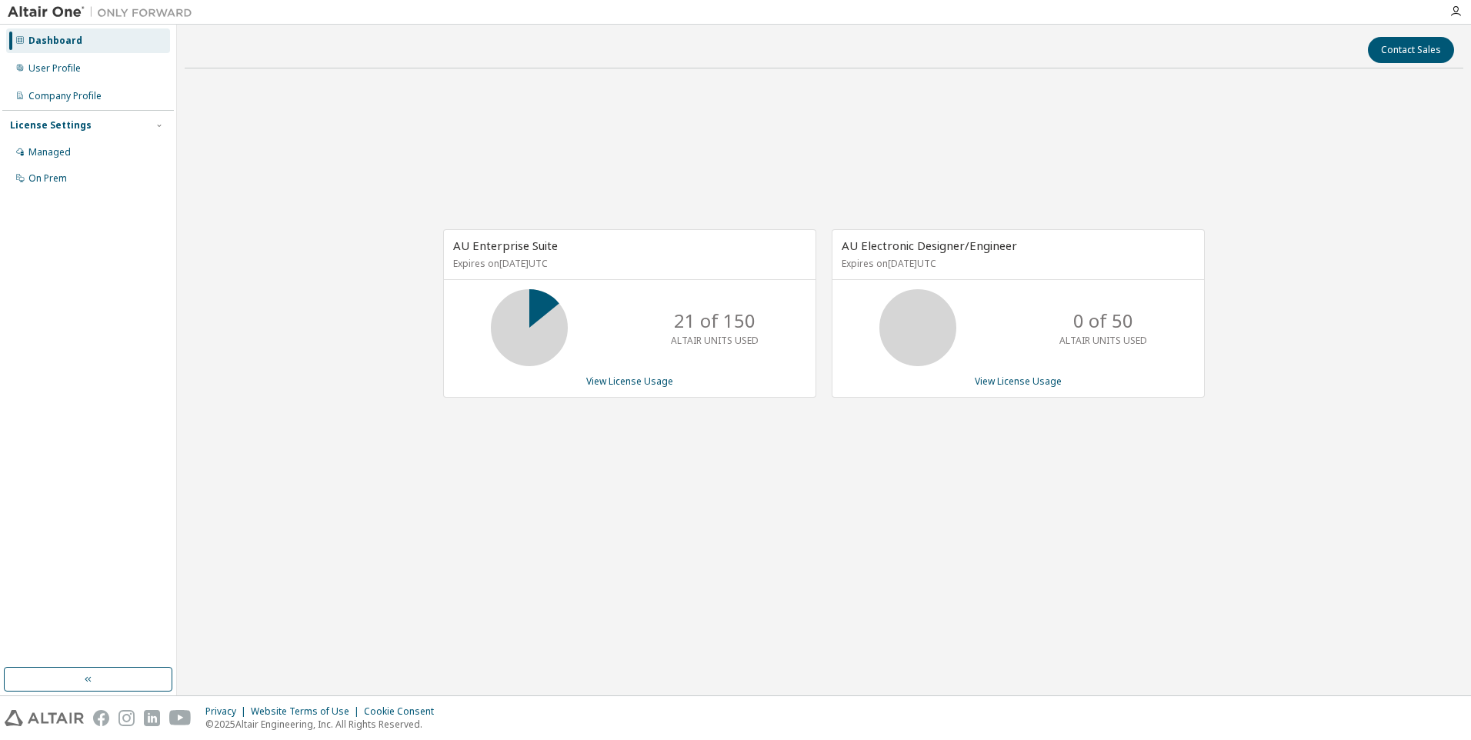
click at [72, 138] on div "License Settings Managed On Prem" at bounding box center [88, 151] width 172 height 82
click at [74, 150] on div "Managed" at bounding box center [88, 152] width 164 height 25
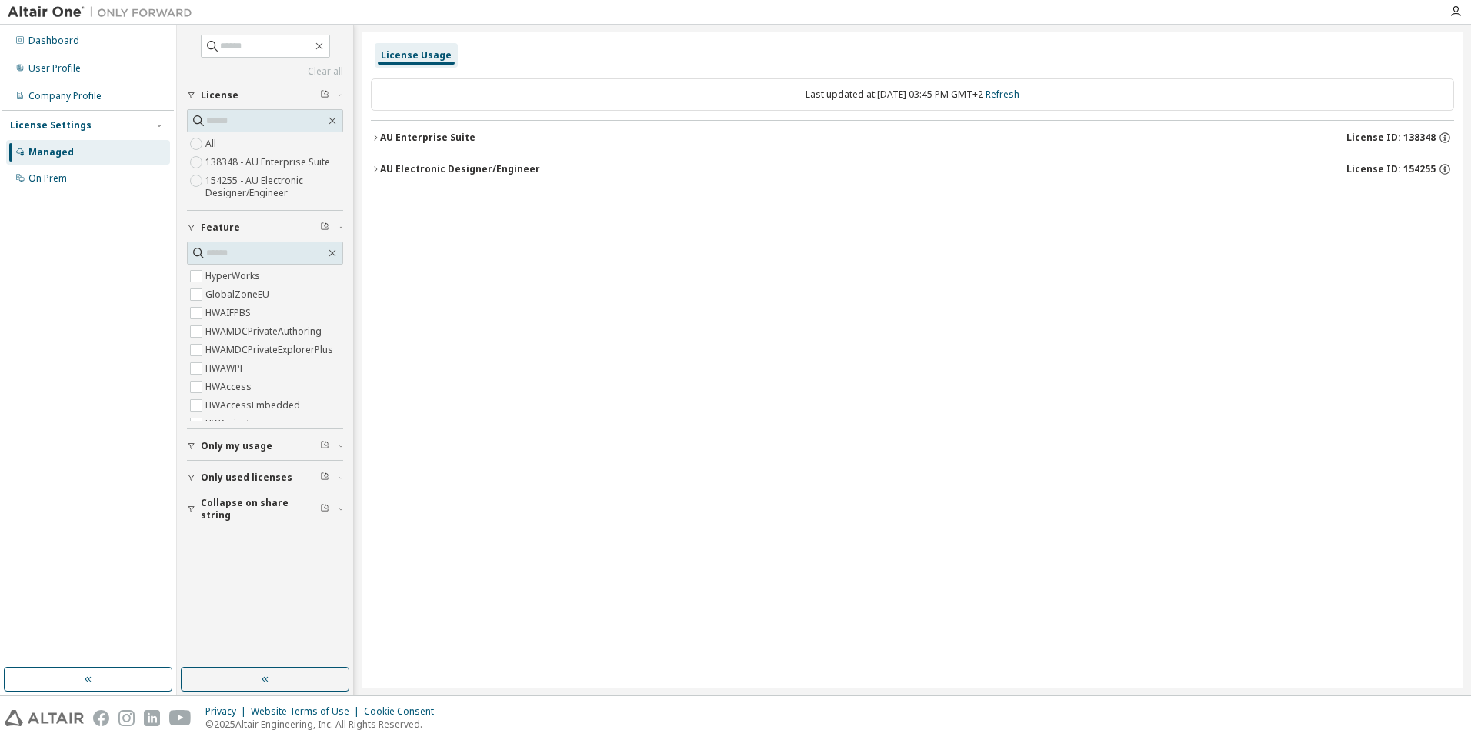
click at [192, 478] on icon "button" at bounding box center [191, 477] width 9 height 9
click at [377, 164] on button "AU Electronic Designer/Engineer License ID: 154255" at bounding box center [912, 169] width 1083 height 34
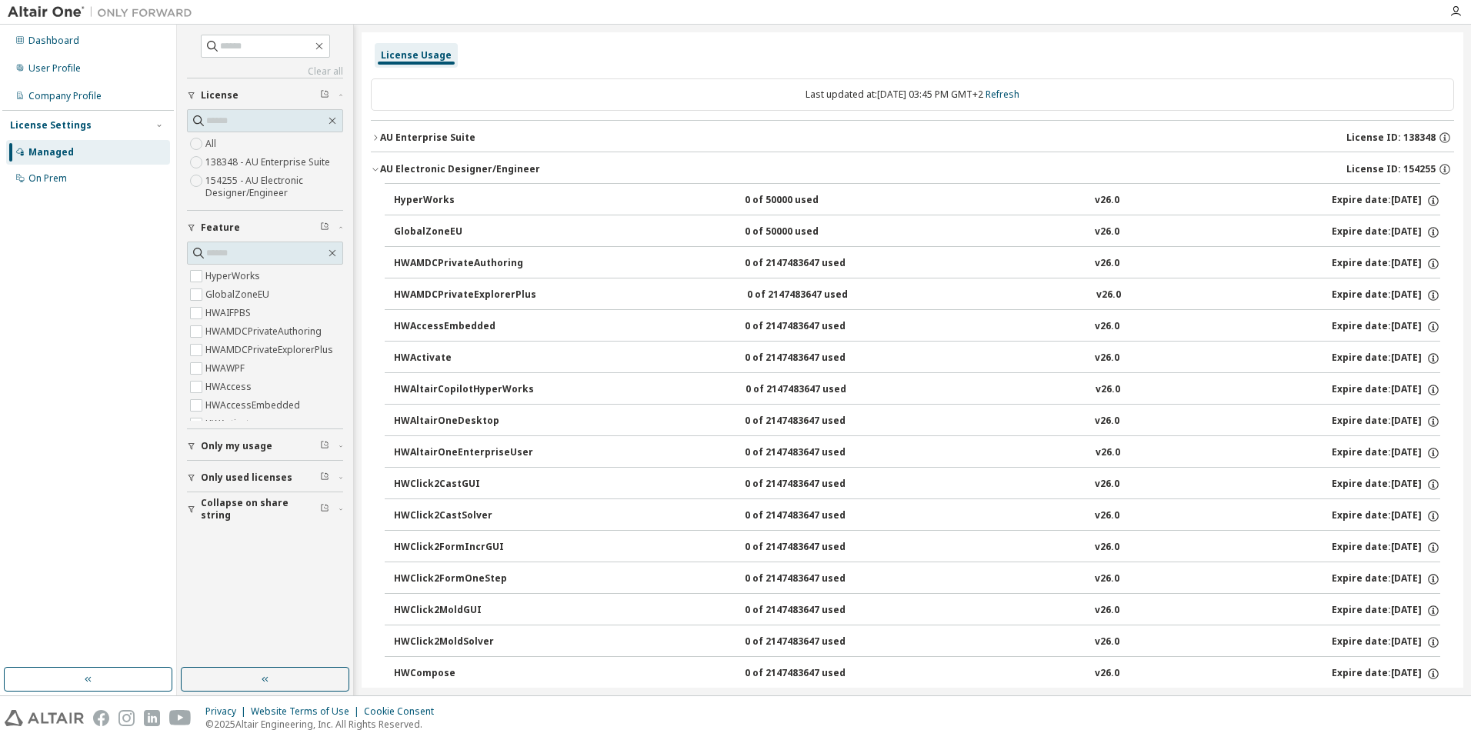
click at [377, 164] on button "AU Electronic Designer/Engineer License ID: 154255" at bounding box center [912, 169] width 1083 height 34
